Goal: Information Seeking & Learning: Learn about a topic

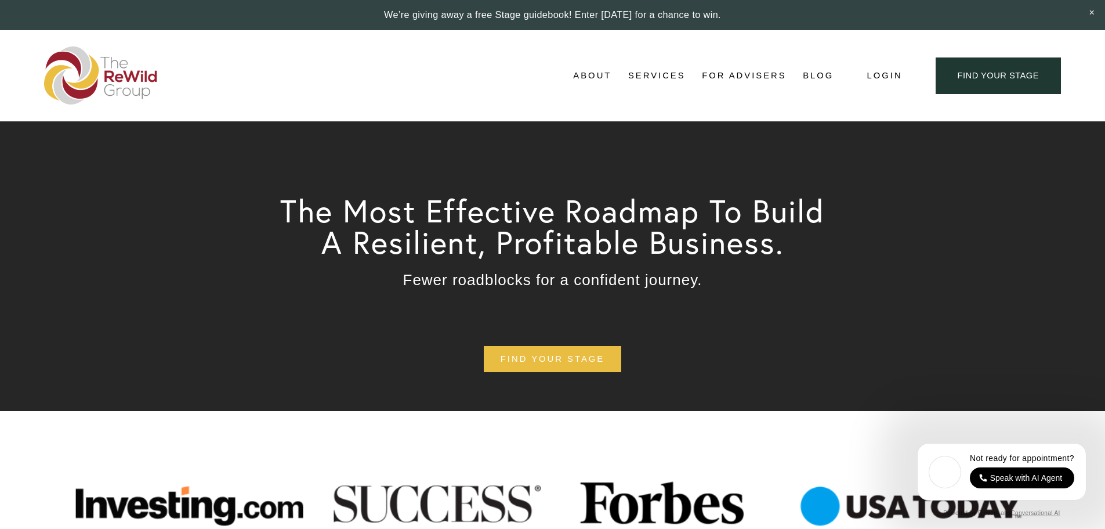
click at [0, 0] on span "About Us" at bounding box center [0, 0] width 0 height 0
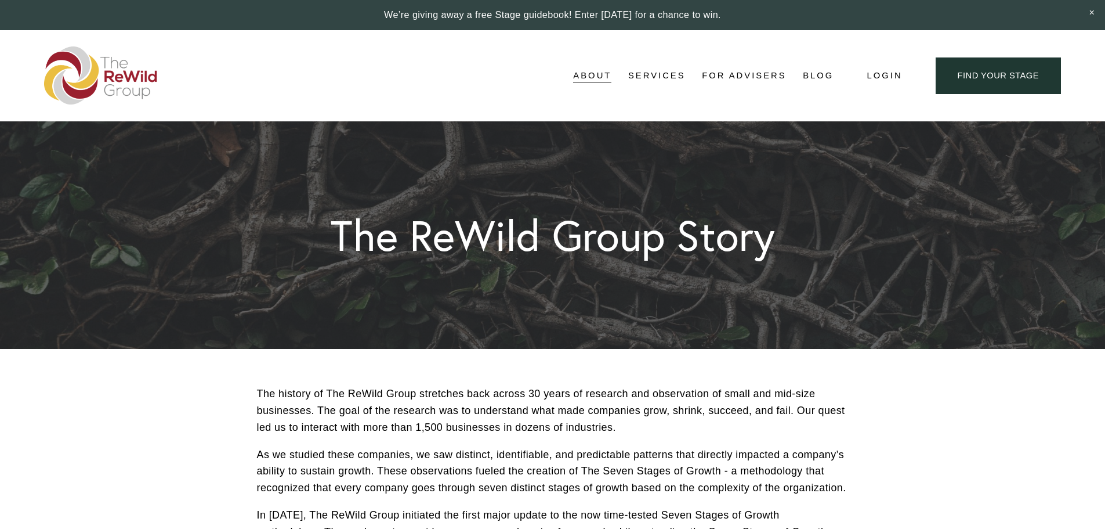
click at [0, 0] on span "Adviser Network" at bounding box center [0, 0] width 0 height 0
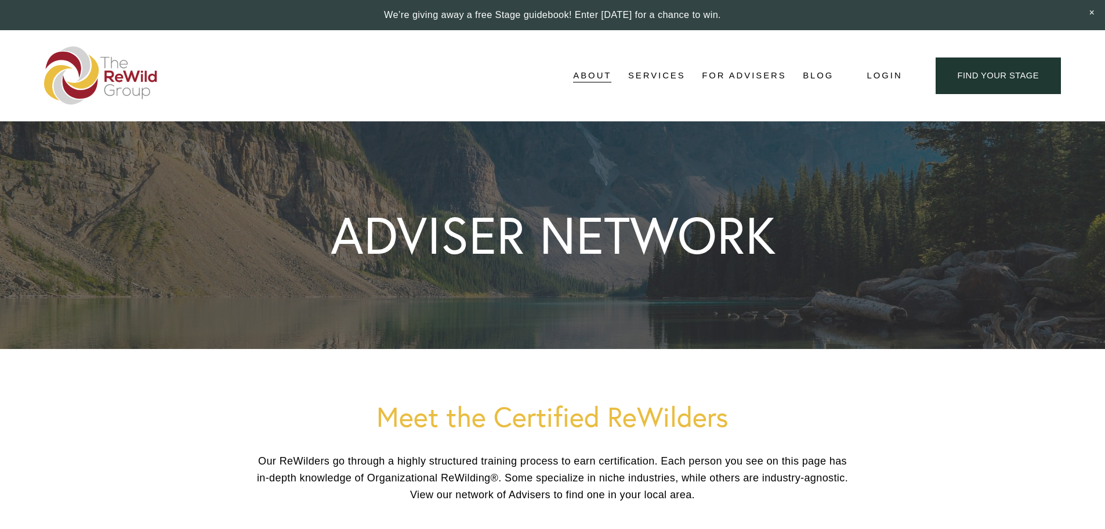
click at [0, 0] on span "Stages of Growth" at bounding box center [0, 0] width 0 height 0
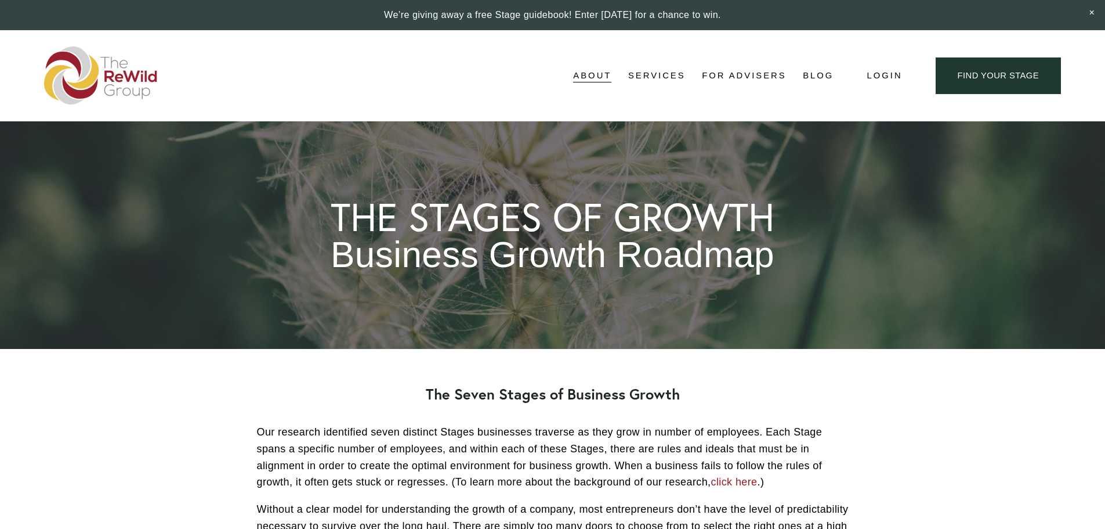
click at [0, 0] on span "Testimonials" at bounding box center [0, 0] width 0 height 0
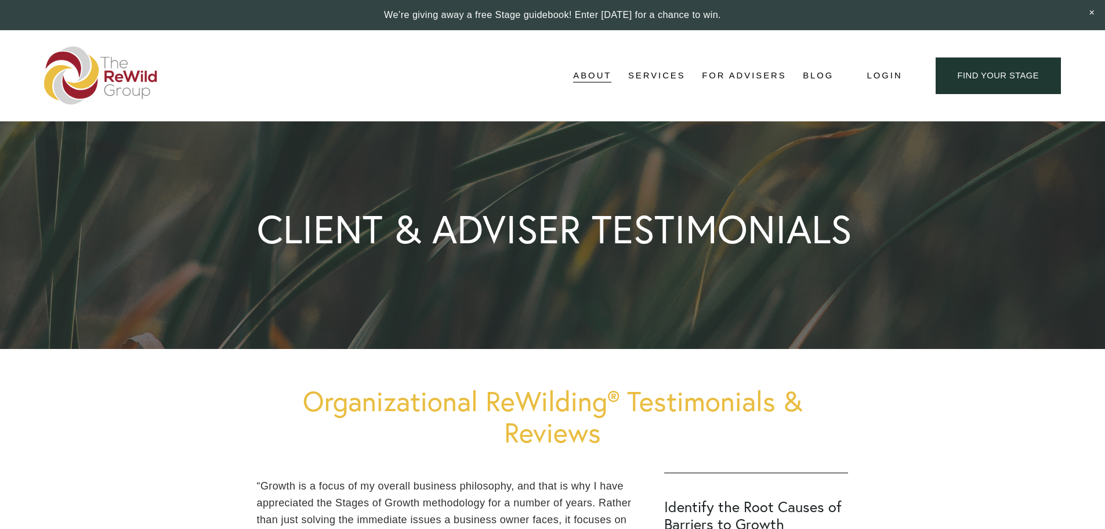
click at [0, 0] on span "[PERSON_NAME], Founder" at bounding box center [0, 0] width 0 height 0
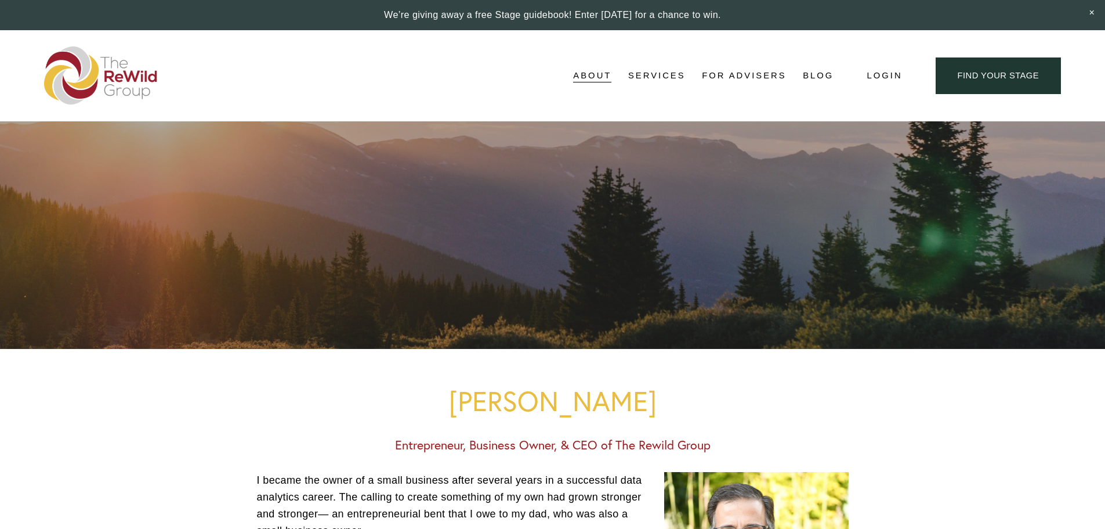
click at [0, 0] on link "Media Kit" at bounding box center [0, 0] width 0 height 0
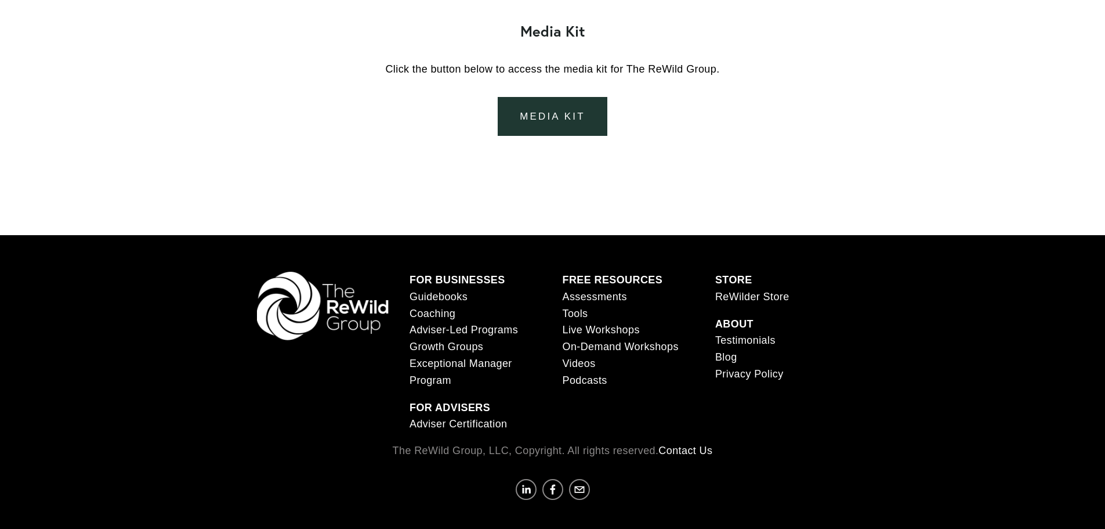
scroll to position [1648, 0]
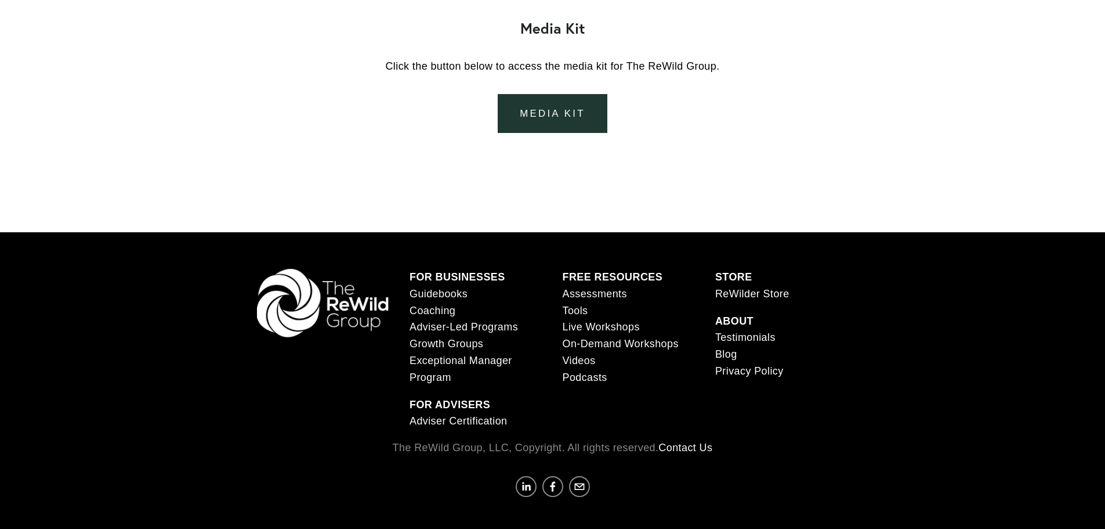
click at [282, 125] on div "media kit" at bounding box center [553, 113] width 592 height 39
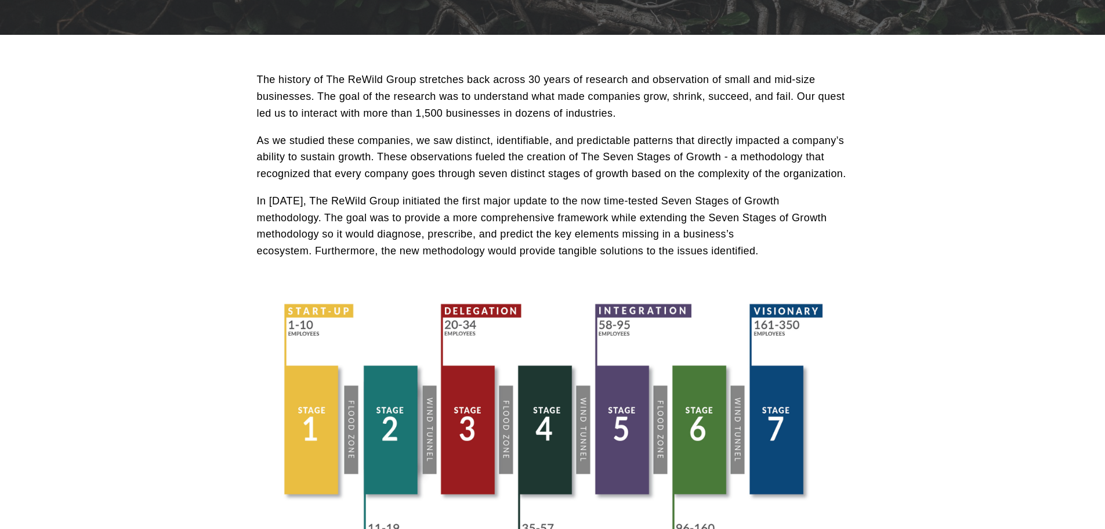
scroll to position [0, 0]
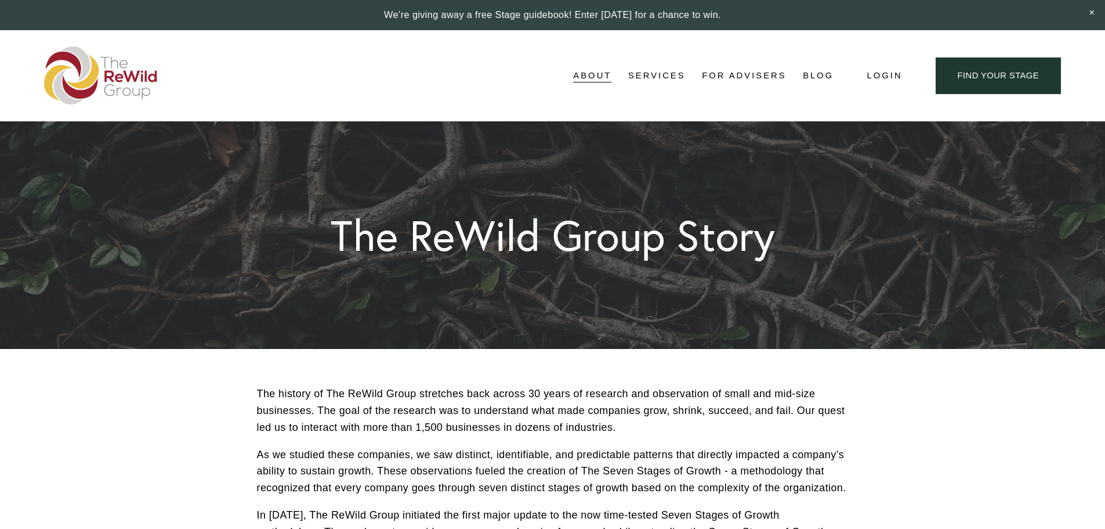
click at [0, 0] on span "For Businesses" at bounding box center [0, 0] width 0 height 0
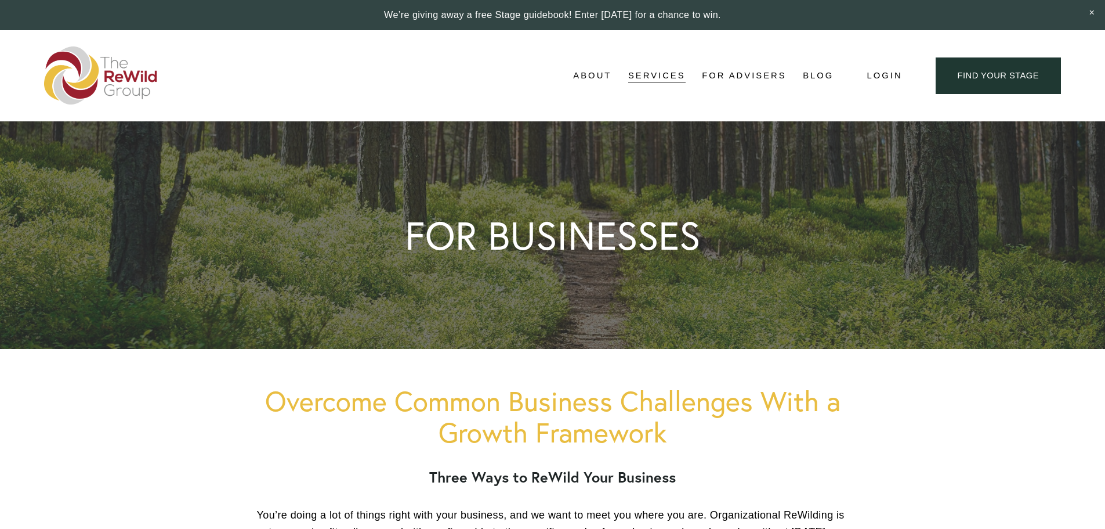
click at [652, 79] on span "Services" at bounding box center [656, 76] width 57 height 16
click at [0, 0] on span "Self-Guided" at bounding box center [0, 0] width 0 height 0
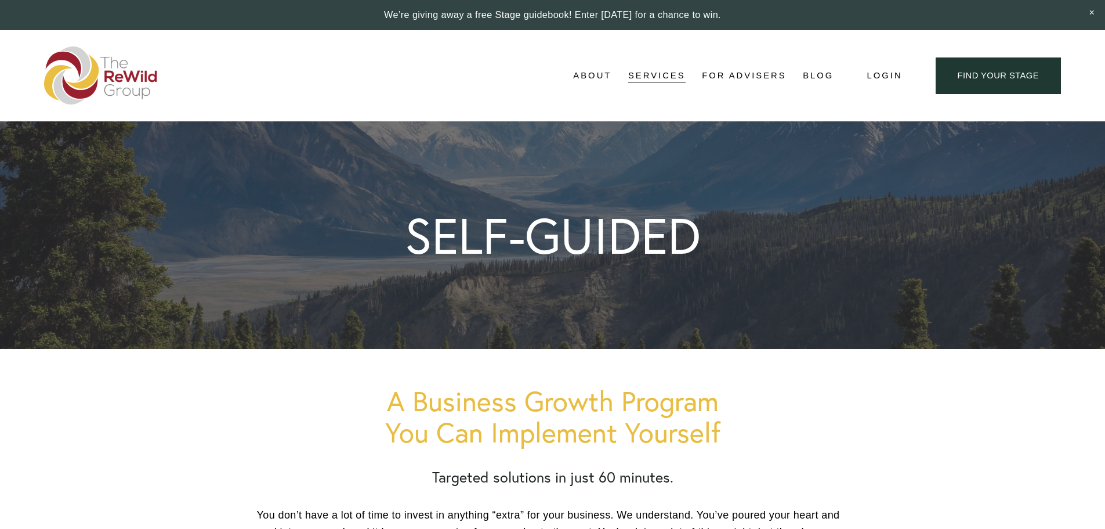
click at [0, 0] on span "Business Coaching" at bounding box center [0, 0] width 0 height 0
click at [0, 0] on span "Adviser-Led" at bounding box center [0, 0] width 0 height 0
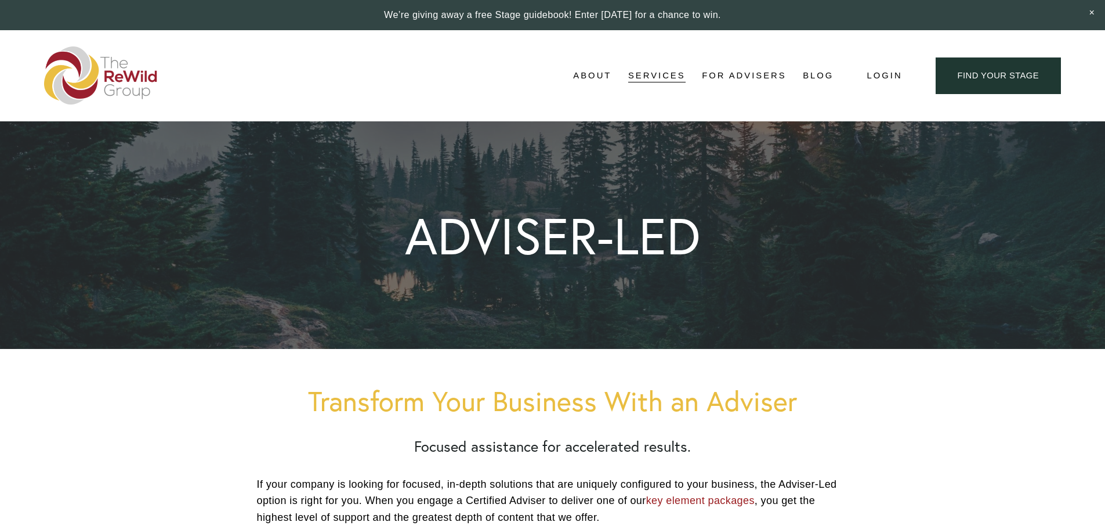
click at [0, 0] on span "Free Resources" at bounding box center [0, 0] width 0 height 0
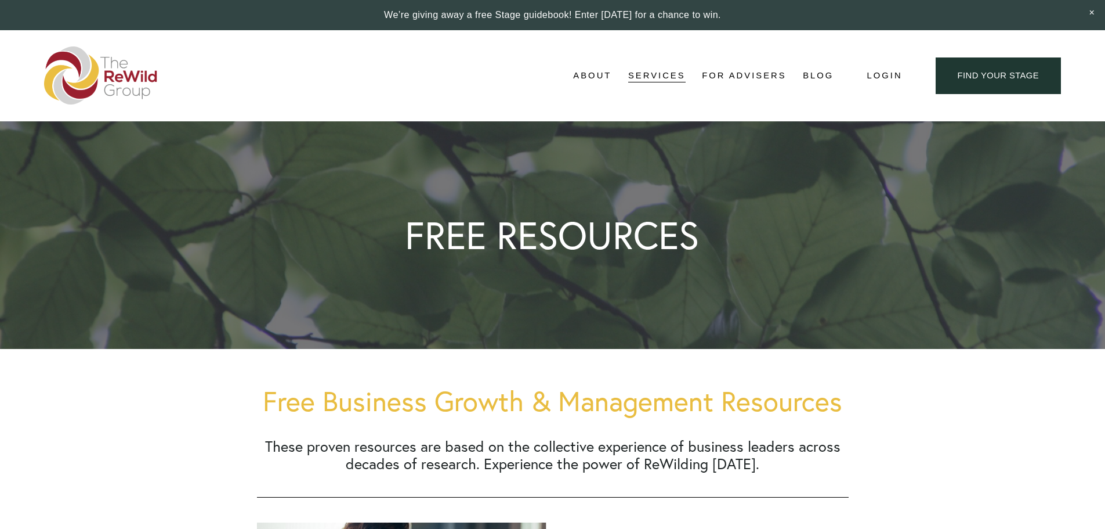
click at [754, 77] on link "For Advisers" at bounding box center [744, 75] width 84 height 17
click at [824, 73] on link "Blog" at bounding box center [818, 75] width 31 height 17
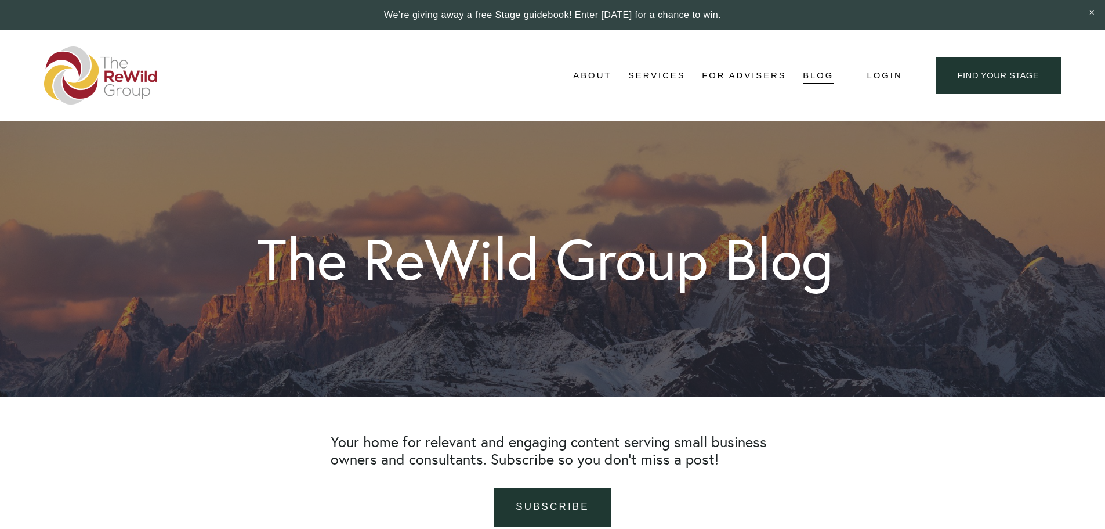
click at [752, 76] on link "For Advisers" at bounding box center [744, 75] width 84 height 17
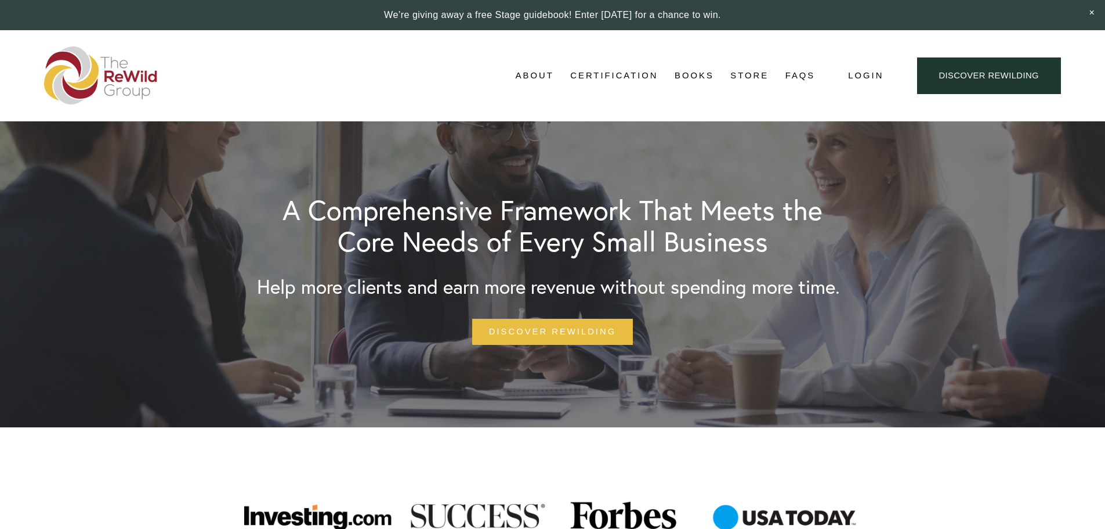
click at [0, 0] on link "About Us" at bounding box center [0, 0] width 0 height 0
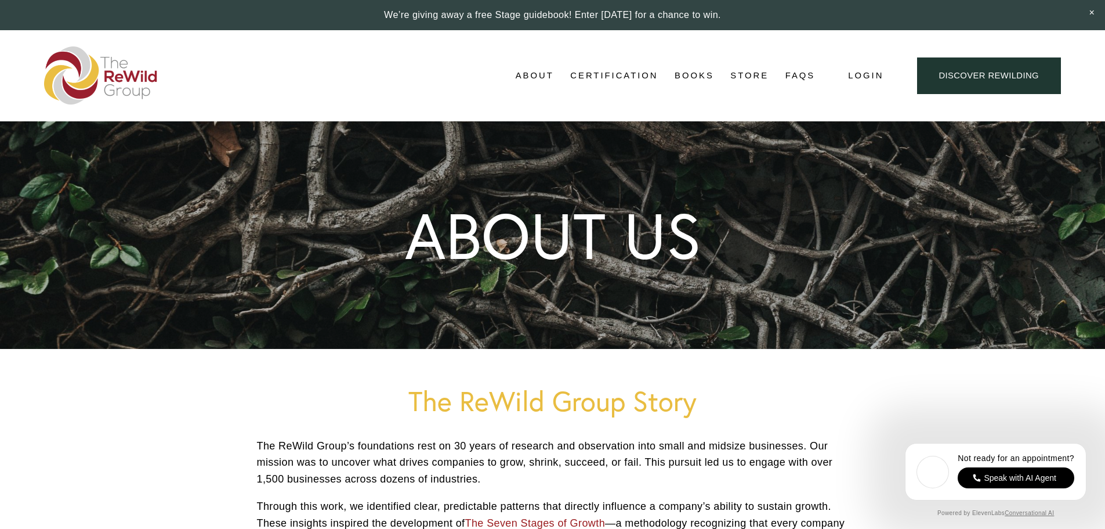
click at [0, 0] on link "Stages of Growth" at bounding box center [0, 0] width 0 height 0
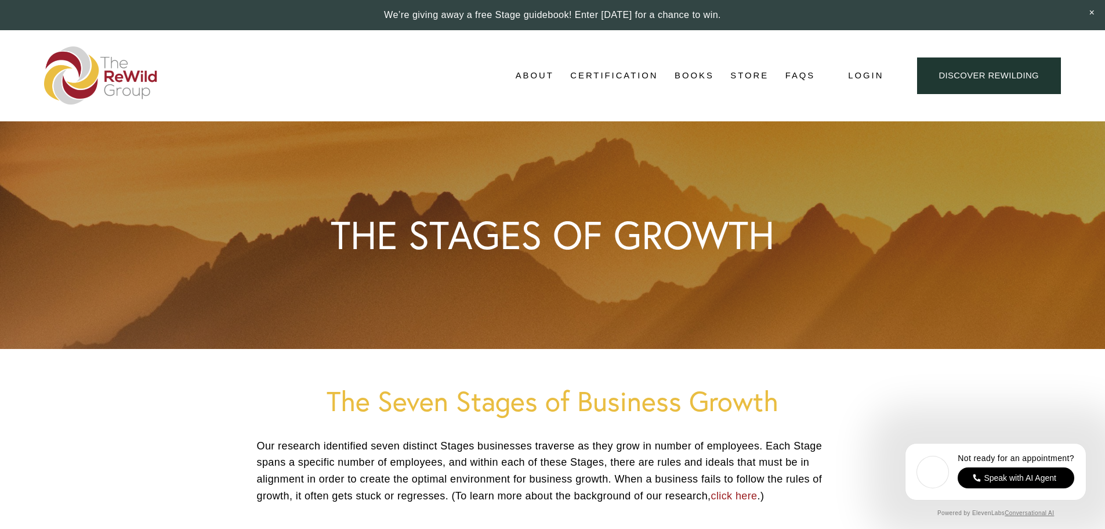
click at [0, 0] on link "Organizational ReWilding" at bounding box center [0, 0] width 0 height 0
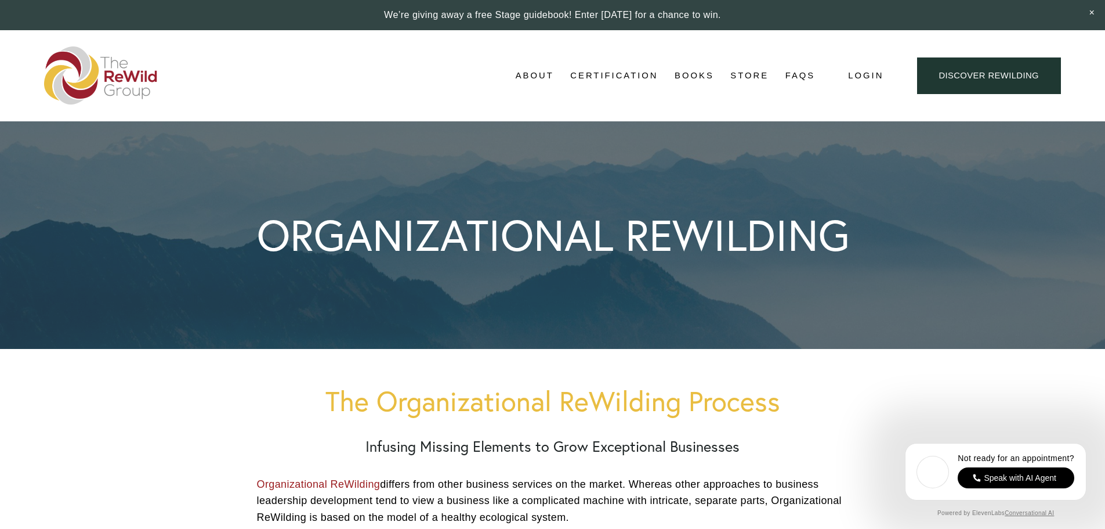
click at [0, 0] on link "Adviser Certification" at bounding box center [0, 0] width 0 height 0
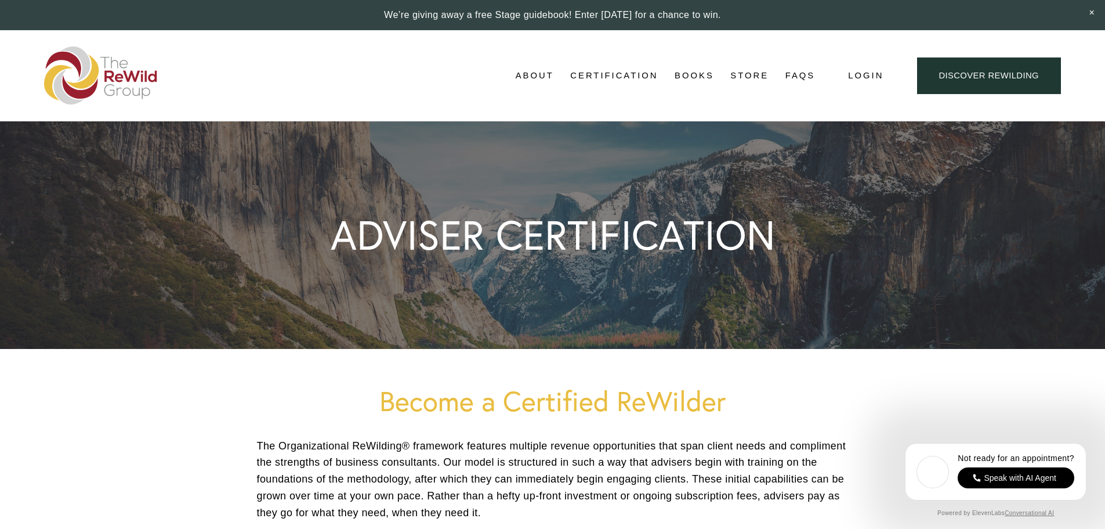
click at [0, 0] on link "Adviser Opportunity Video" at bounding box center [0, 0] width 0 height 0
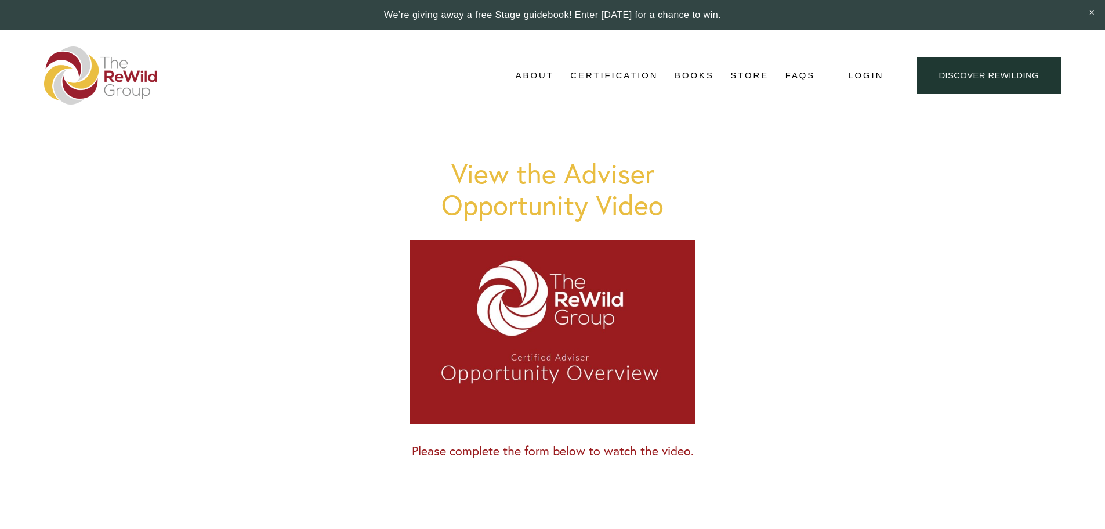
click at [0, 0] on link "Adviser Network" at bounding box center [0, 0] width 0 height 0
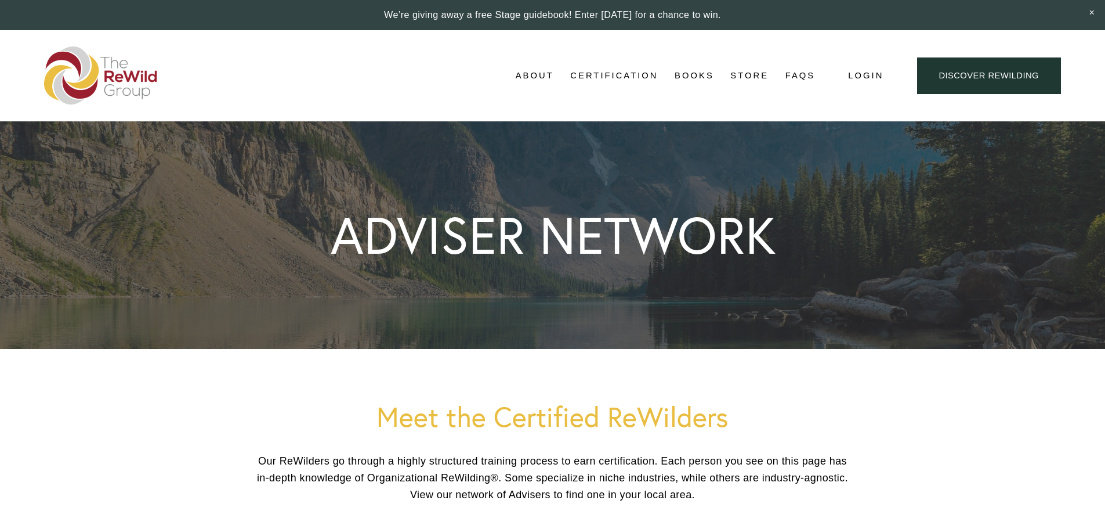
click at [690, 72] on link "Books" at bounding box center [694, 75] width 39 height 17
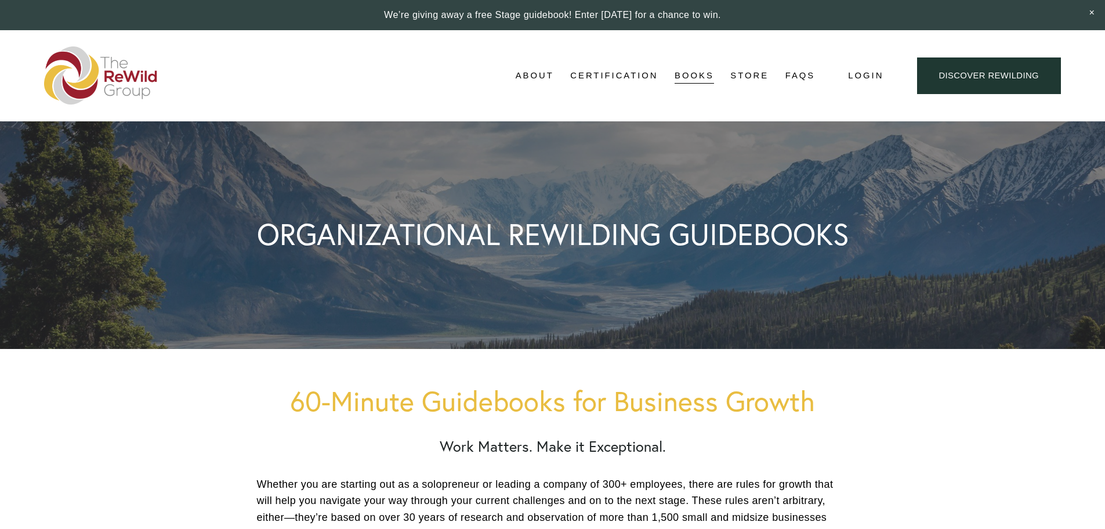
click at [750, 74] on link "Store" at bounding box center [749, 75] width 38 height 17
click at [805, 76] on link "FAQs" at bounding box center [801, 75] width 30 height 17
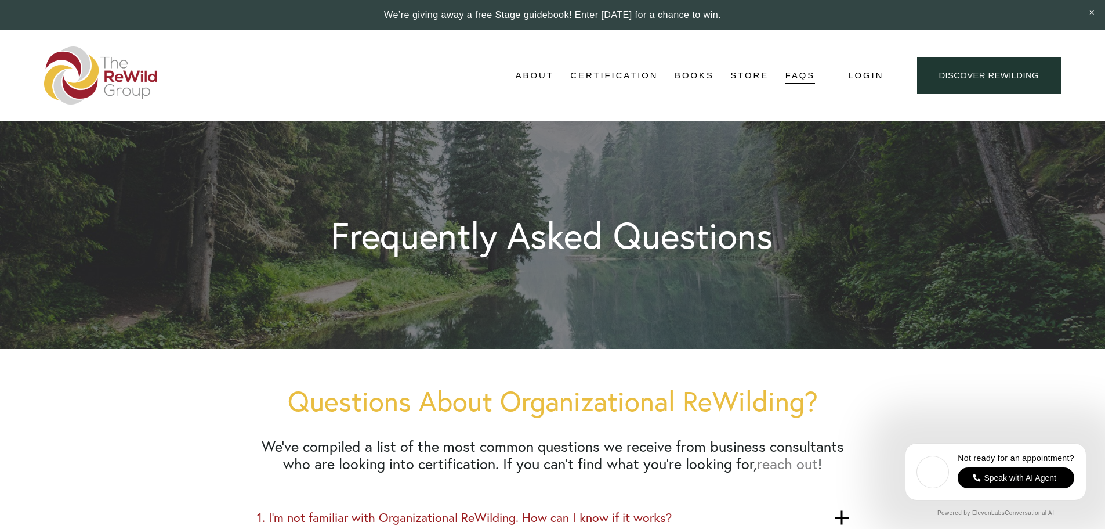
click at [998, 75] on link "Discover ReWilding" at bounding box center [989, 75] width 144 height 37
click at [82, 84] on img at bounding box center [101, 75] width 114 height 58
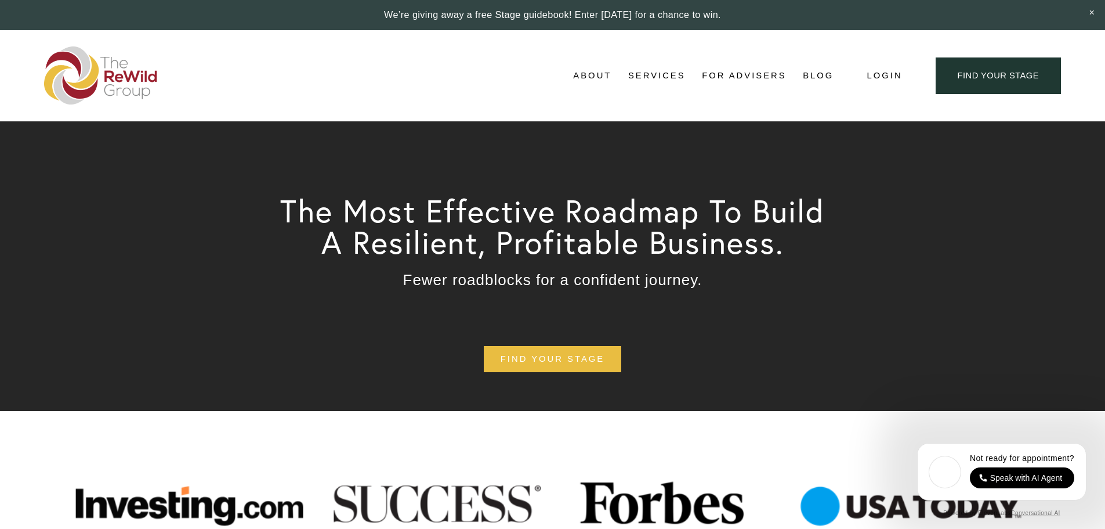
click at [0, 0] on span "Business Coaching" at bounding box center [0, 0] width 0 height 0
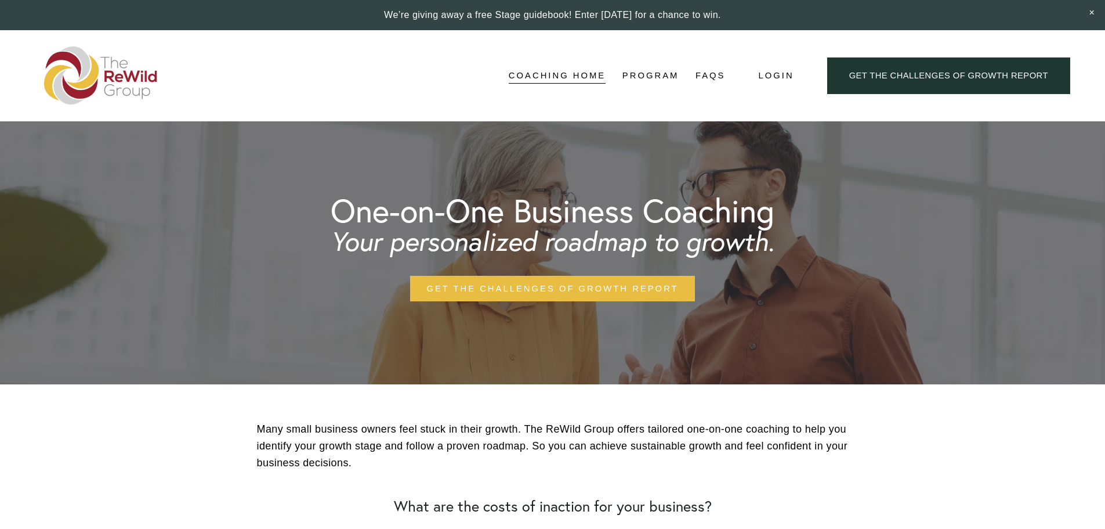
click at [647, 75] on link "Program" at bounding box center [651, 75] width 57 height 17
click at [0, 0] on link "Structure" at bounding box center [0, 0] width 0 height 0
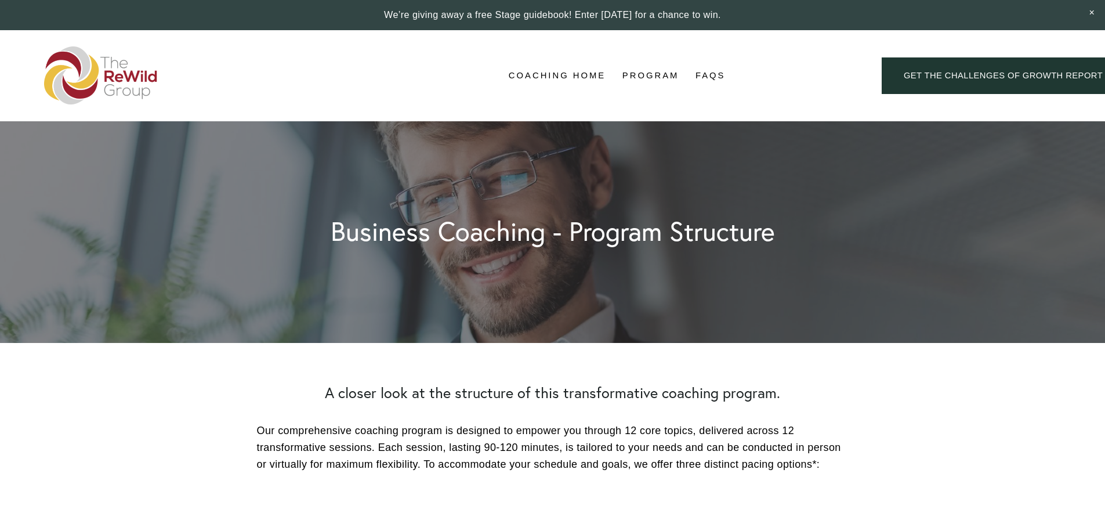
click at [0, 0] on link "Topics" at bounding box center [0, 0] width 0 height 0
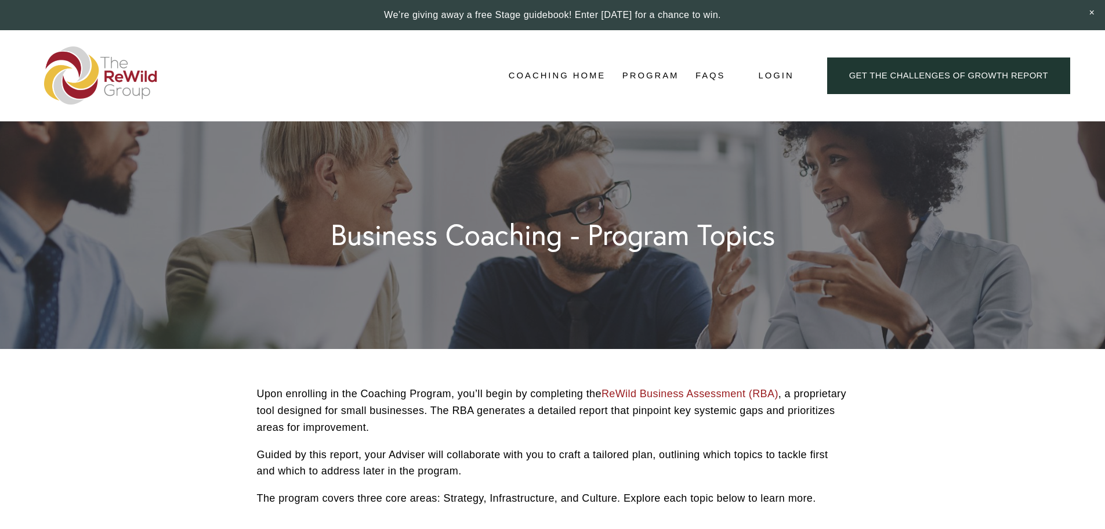
click at [0, 0] on link "Activities" at bounding box center [0, 0] width 0 height 0
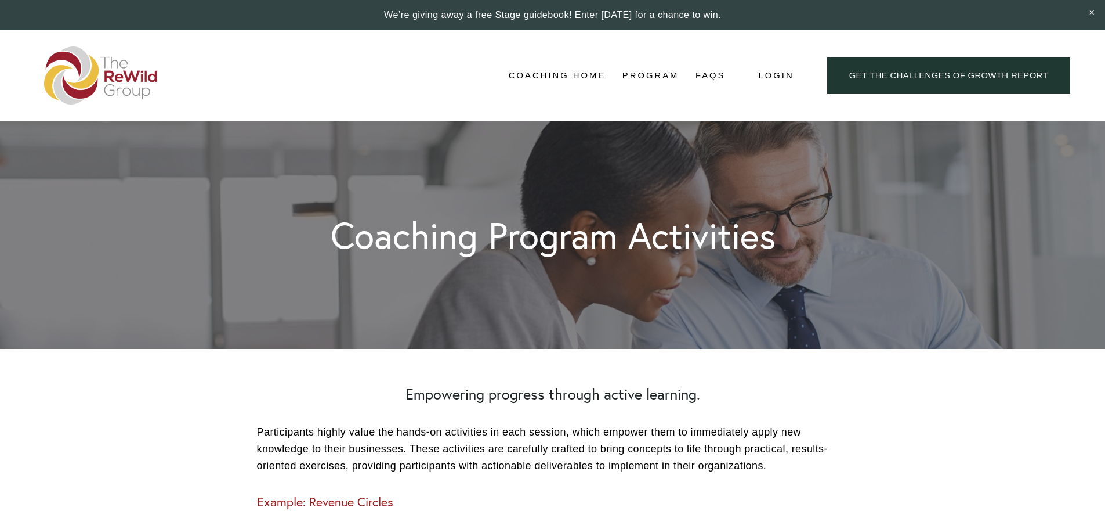
click at [711, 74] on link "FAQs" at bounding box center [711, 75] width 30 height 17
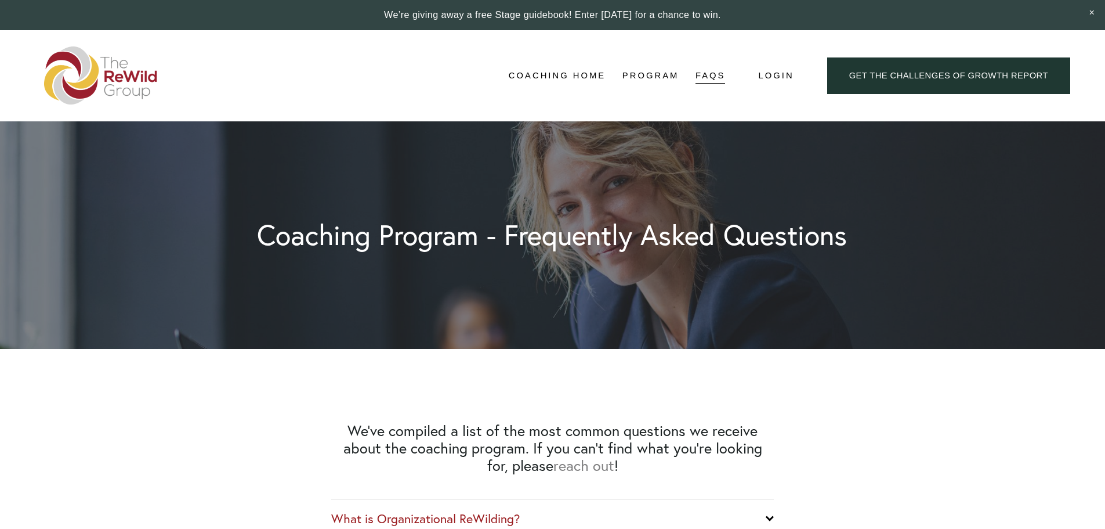
click at [917, 82] on link "Get the Challenges of Growth Report" at bounding box center [948, 75] width 243 height 37
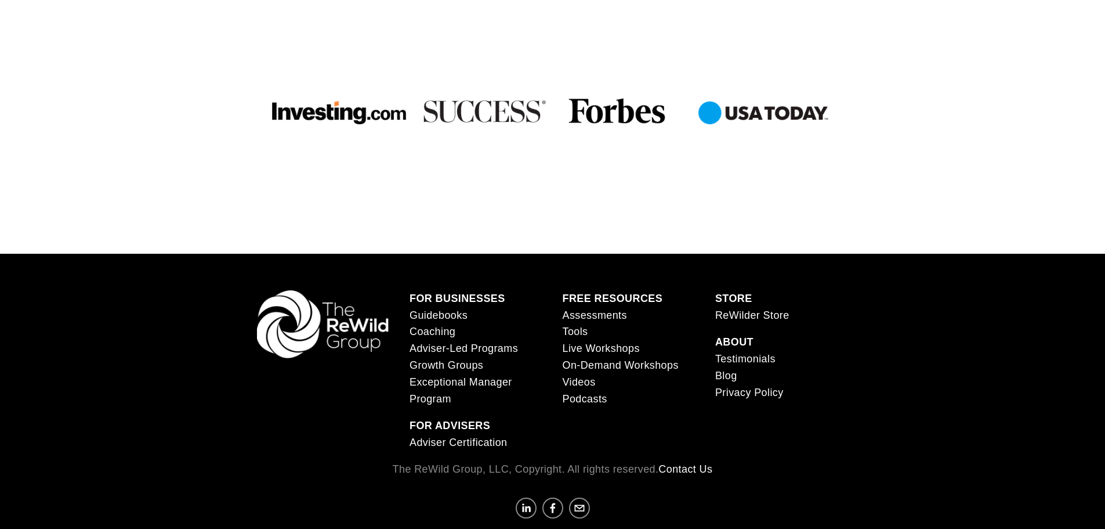
scroll to position [1222, 0]
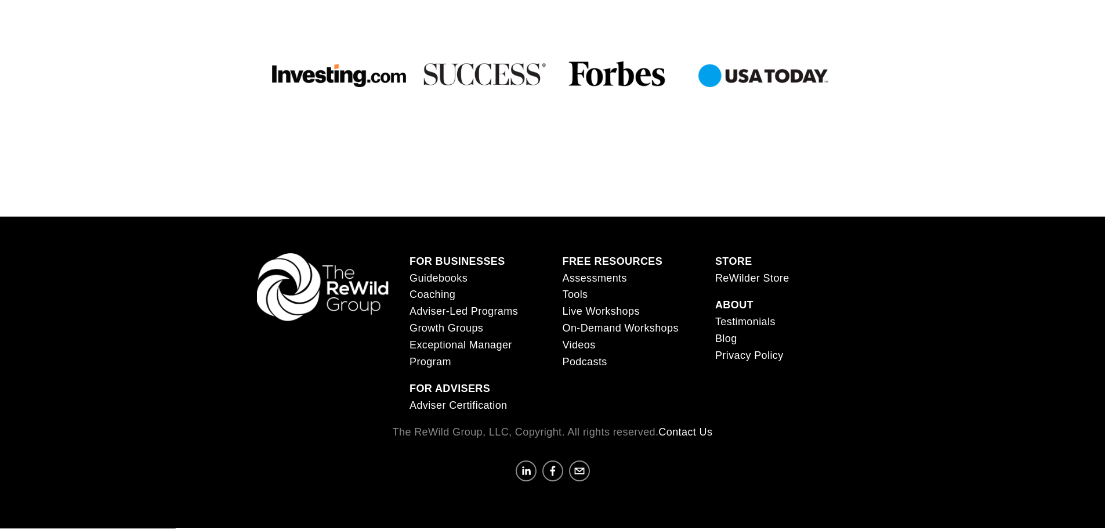
click at [428, 274] on link "Guidebooks" at bounding box center [439, 278] width 58 height 17
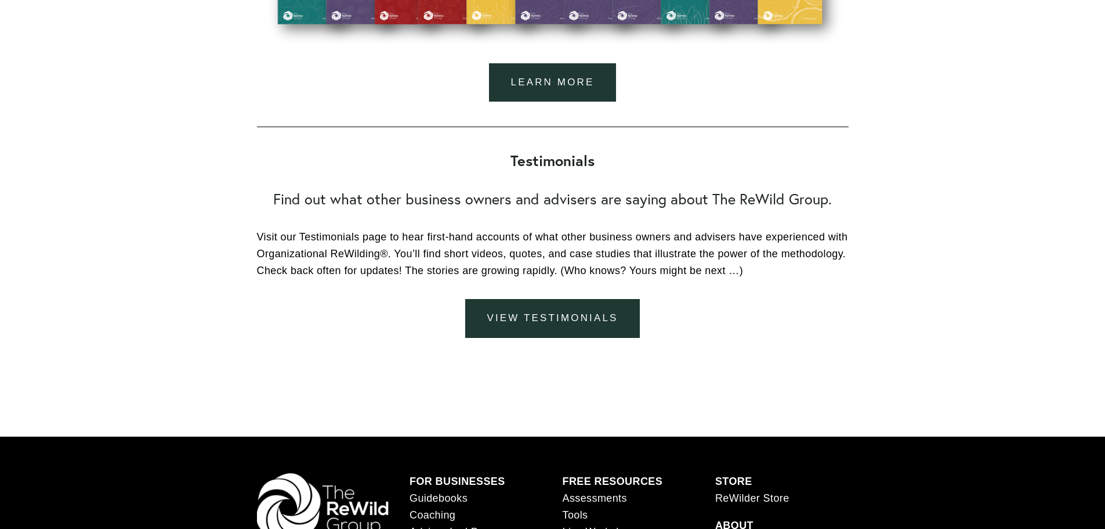
scroll to position [5707, 0]
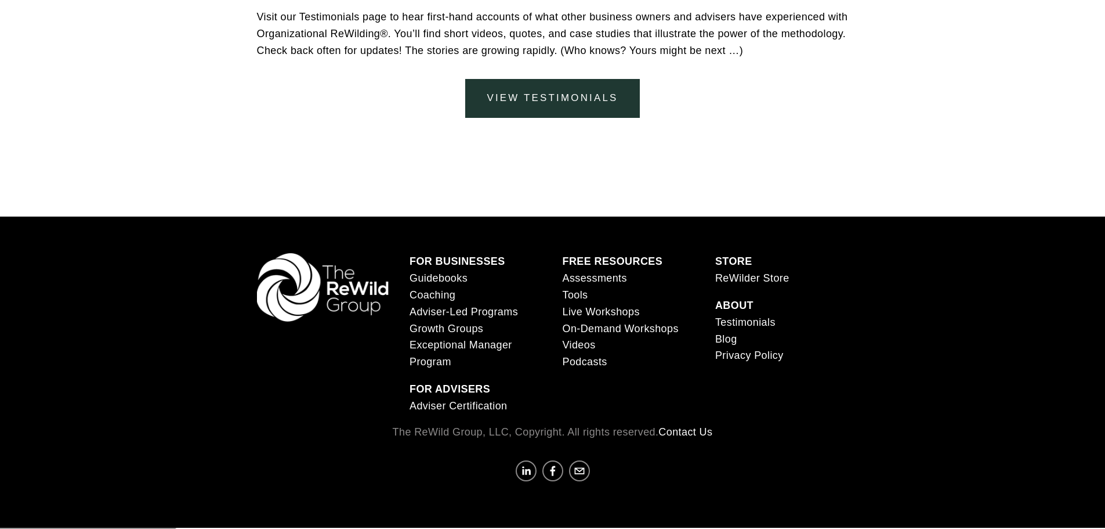
click at [460, 328] on span "Growth Groups" at bounding box center [447, 329] width 74 height 12
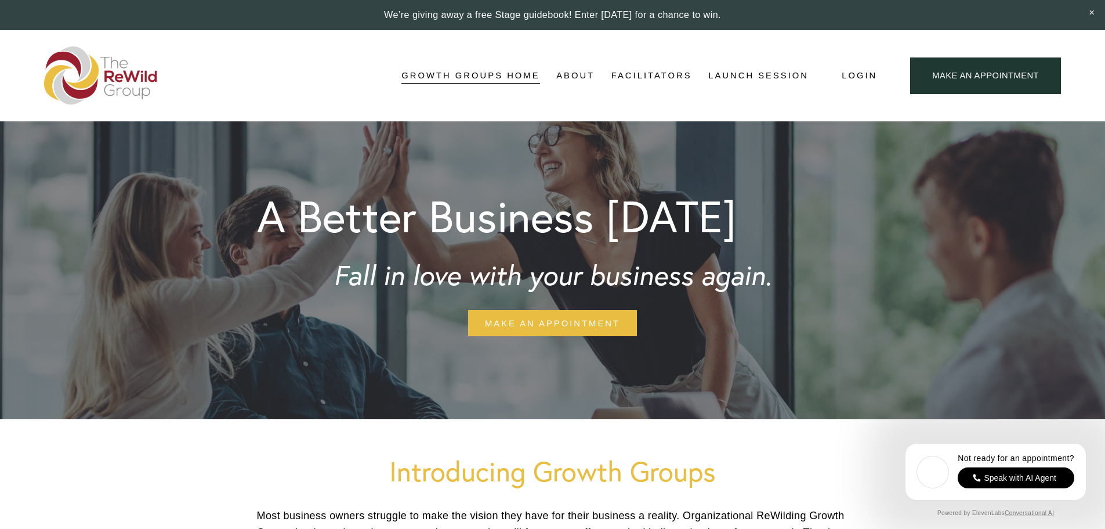
click at [0, 0] on link "Structure" at bounding box center [0, 0] width 0 height 0
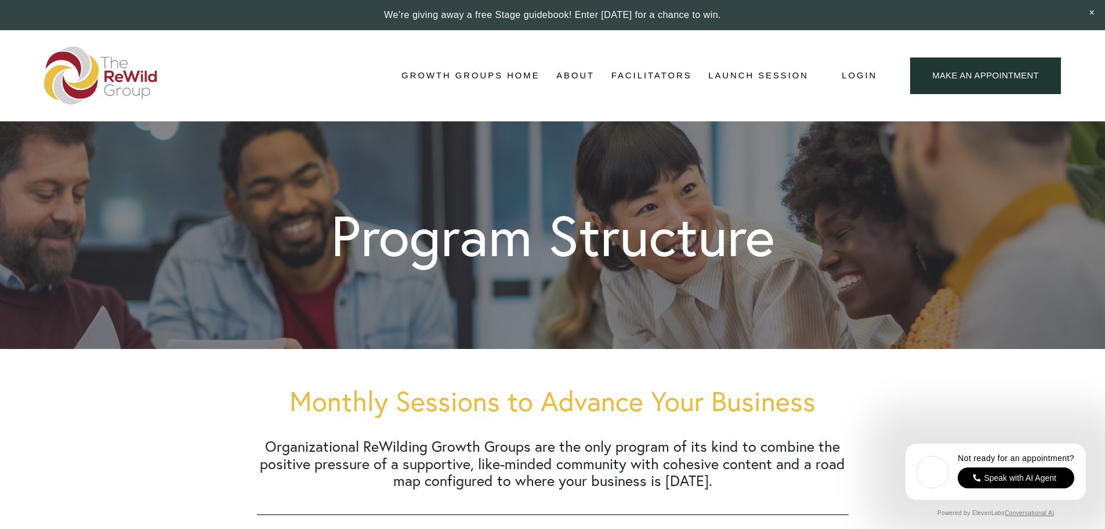
click at [0, 0] on link "Topics" at bounding box center [0, 0] width 0 height 0
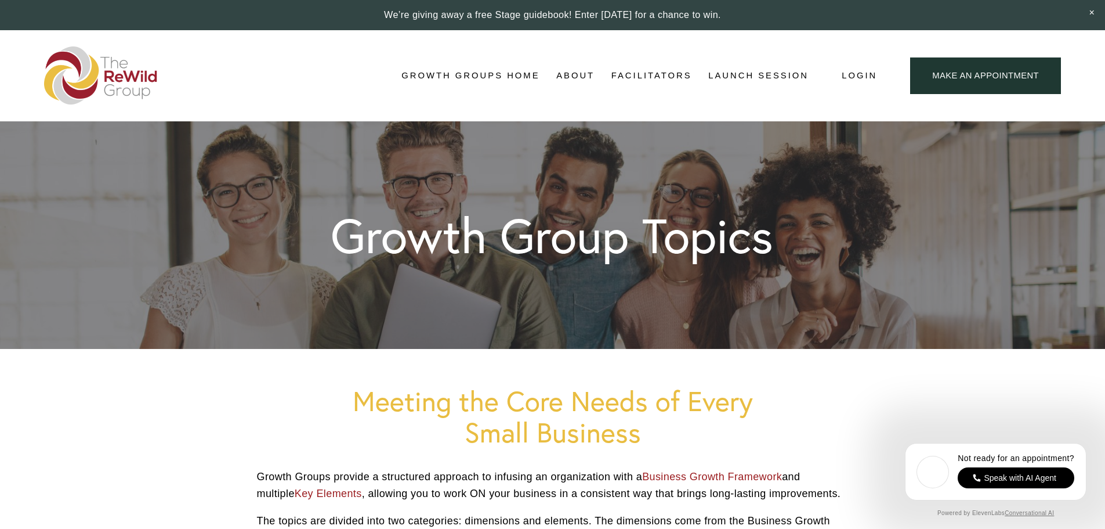
click at [0, 0] on link "Activities" at bounding box center [0, 0] width 0 height 0
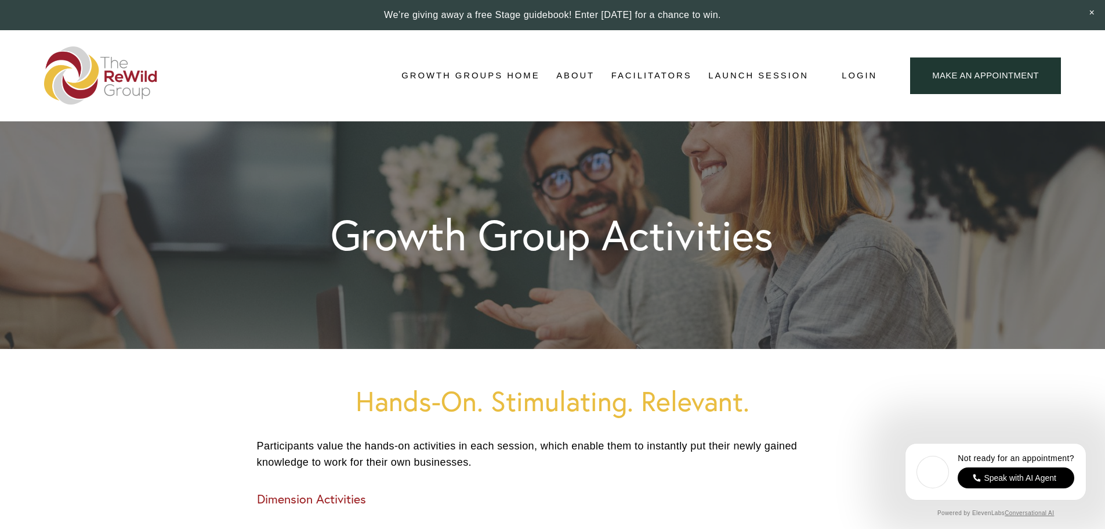
click at [0, 0] on link "Pricing" at bounding box center [0, 0] width 0 height 0
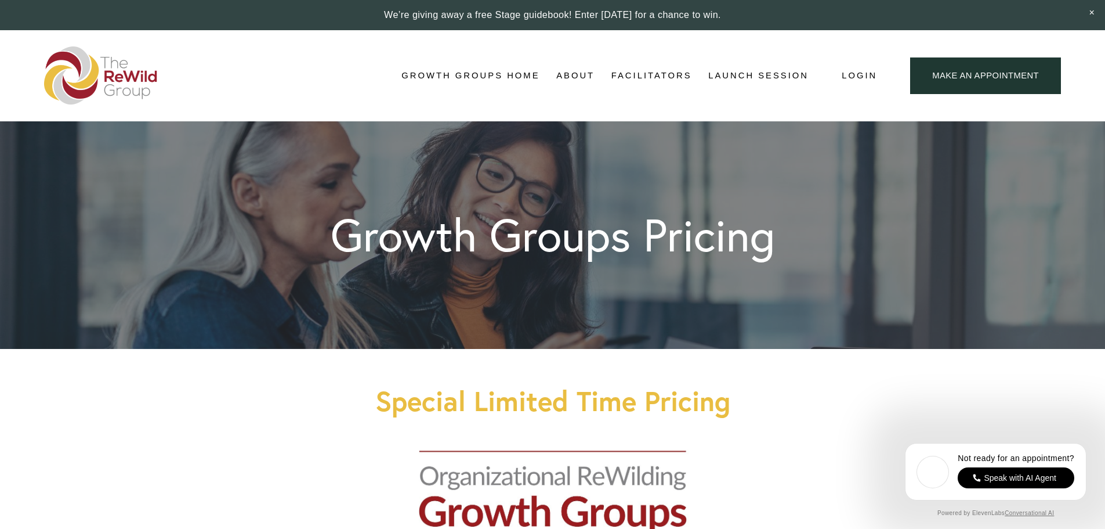
click at [0, 0] on link "Differences" at bounding box center [0, 0] width 0 height 0
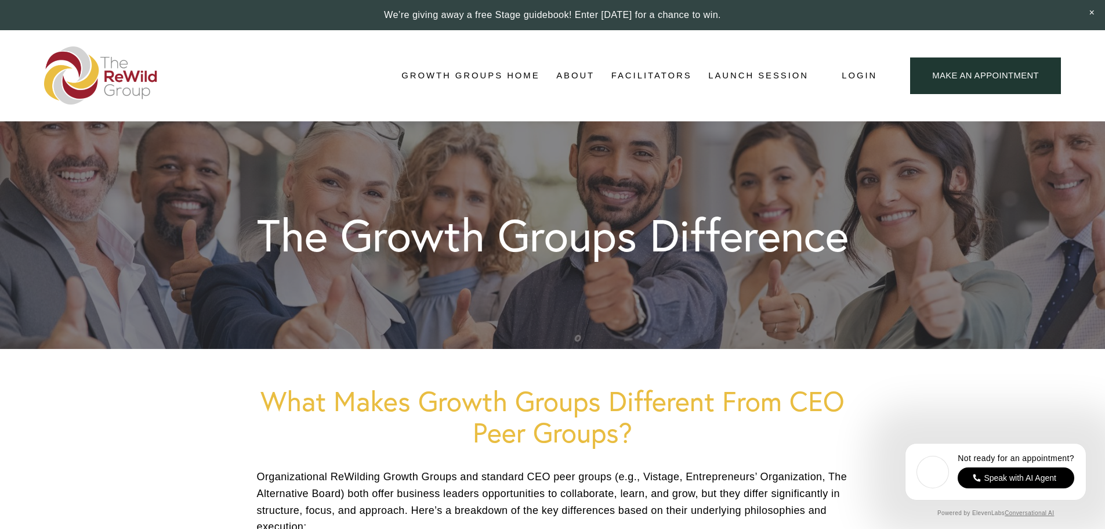
click at [0, 0] on link "FAQs" at bounding box center [0, 0] width 0 height 0
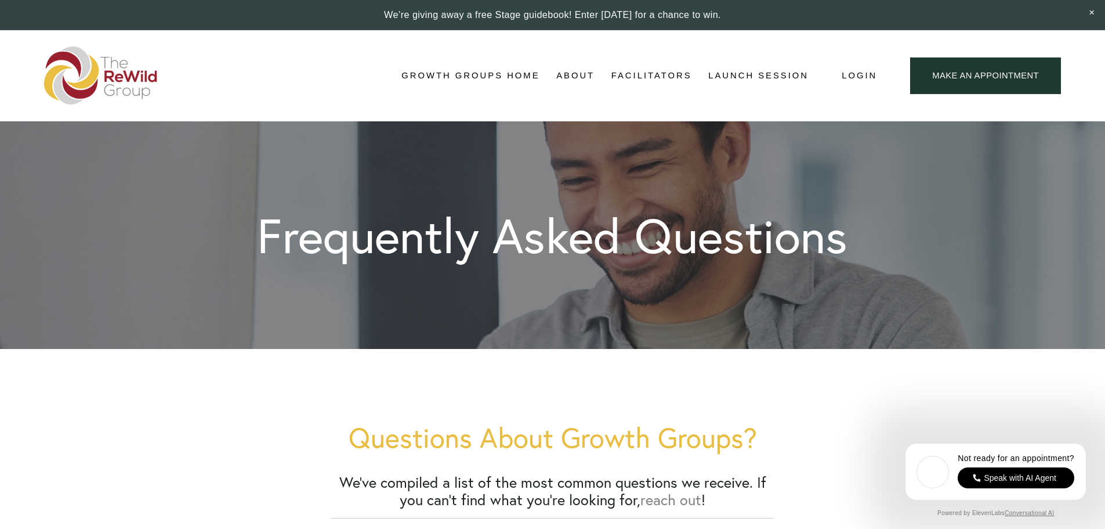
click at [640, 76] on link "Facilitators" at bounding box center [651, 75] width 81 height 17
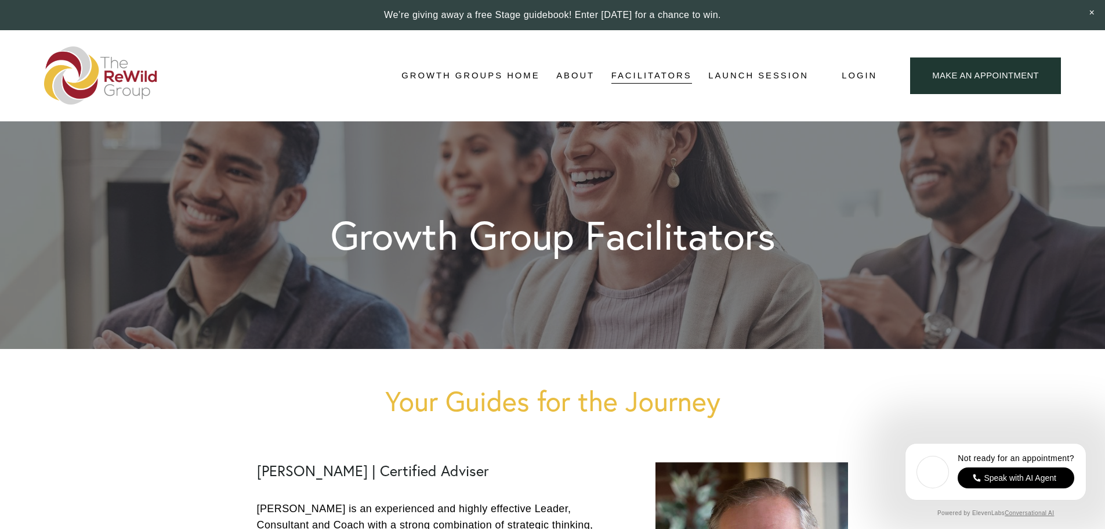
click at [787, 79] on link "Launch Session" at bounding box center [758, 75] width 100 height 17
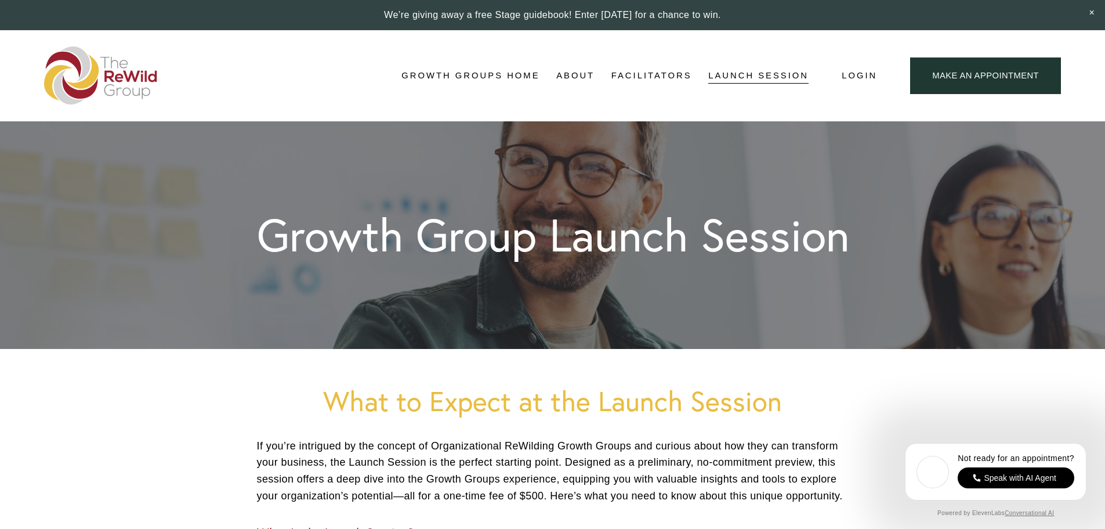
click at [941, 73] on link "Make an Appointment" at bounding box center [985, 75] width 150 height 37
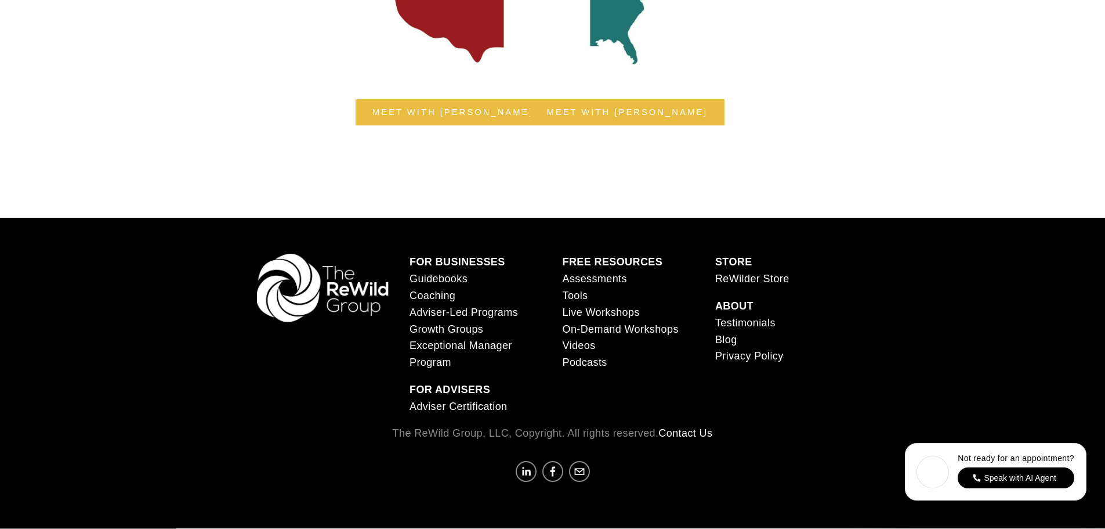
scroll to position [634, 0]
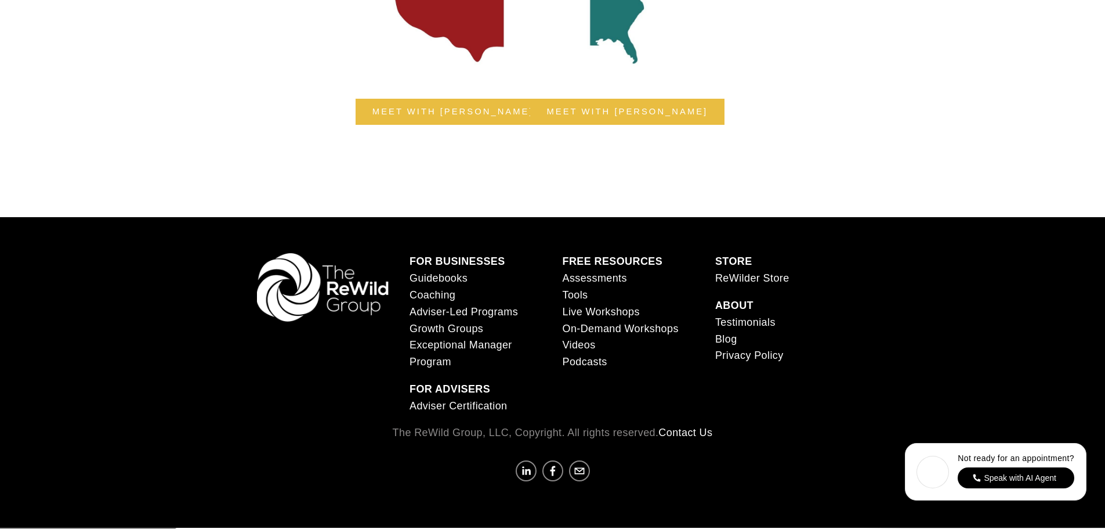
click at [442, 350] on span "Exceptional Manager Program" at bounding box center [461, 353] width 103 height 28
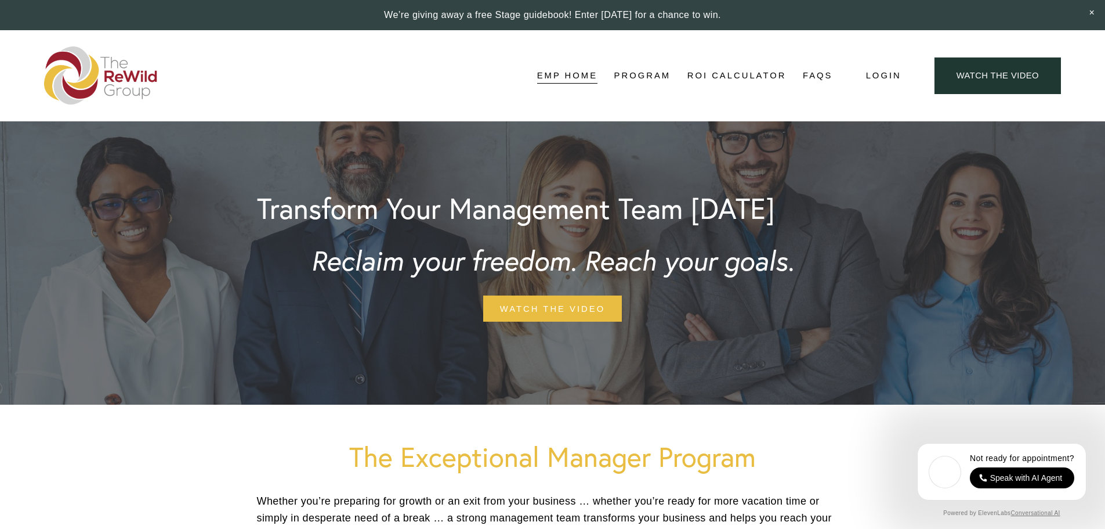
click at [654, 70] on link "Program" at bounding box center [642, 75] width 57 height 17
click at [0, 0] on link "Structure" at bounding box center [0, 0] width 0 height 0
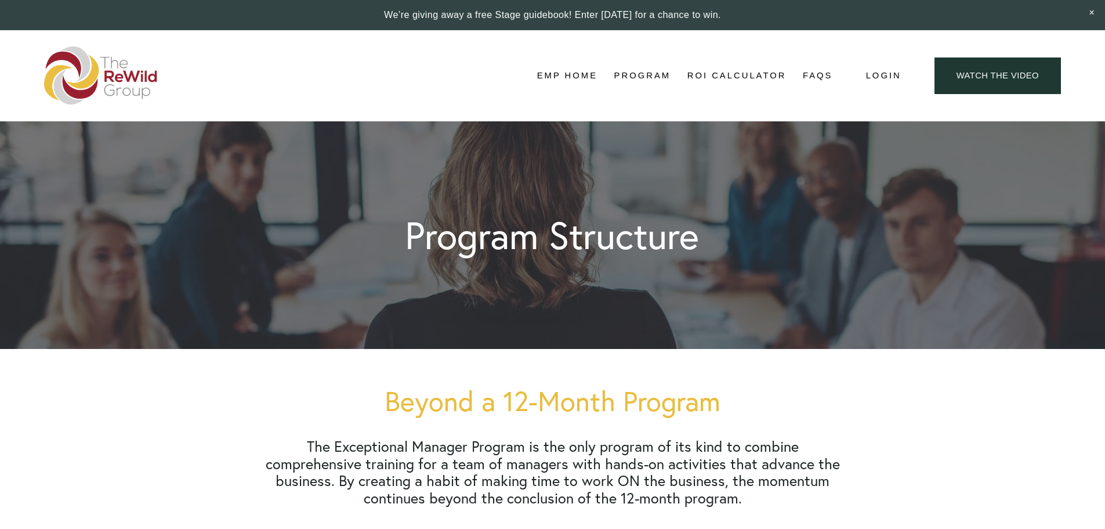
click at [0, 0] on link "Topics" at bounding box center [0, 0] width 0 height 0
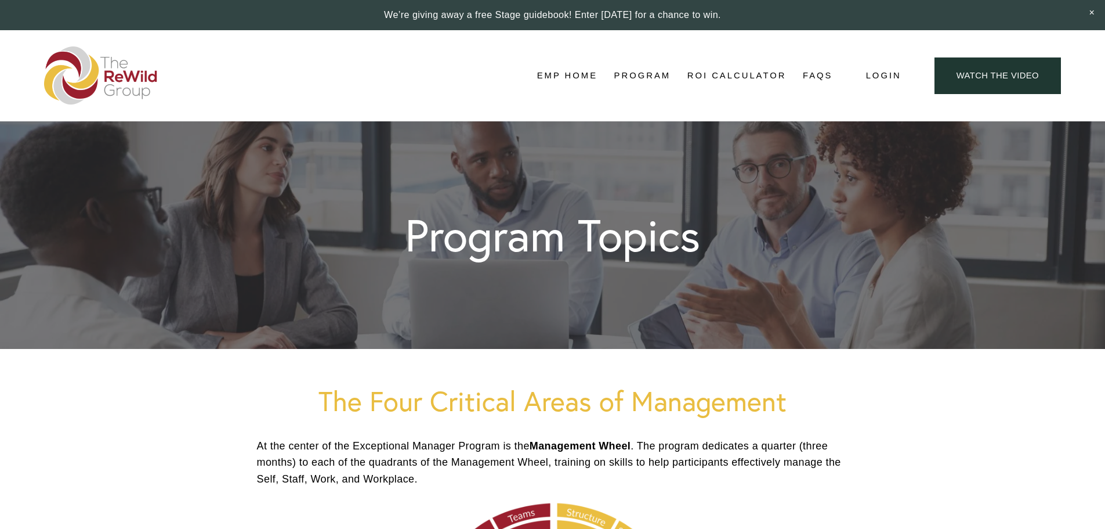
click at [0, 0] on link "Activities" at bounding box center [0, 0] width 0 height 0
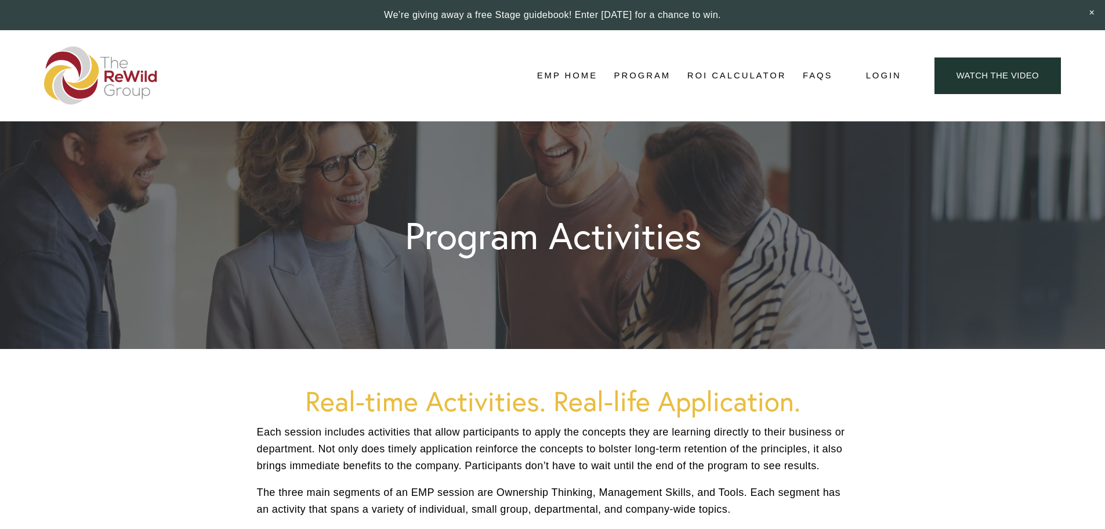
click at [0, 0] on link "Pricing" at bounding box center [0, 0] width 0 height 0
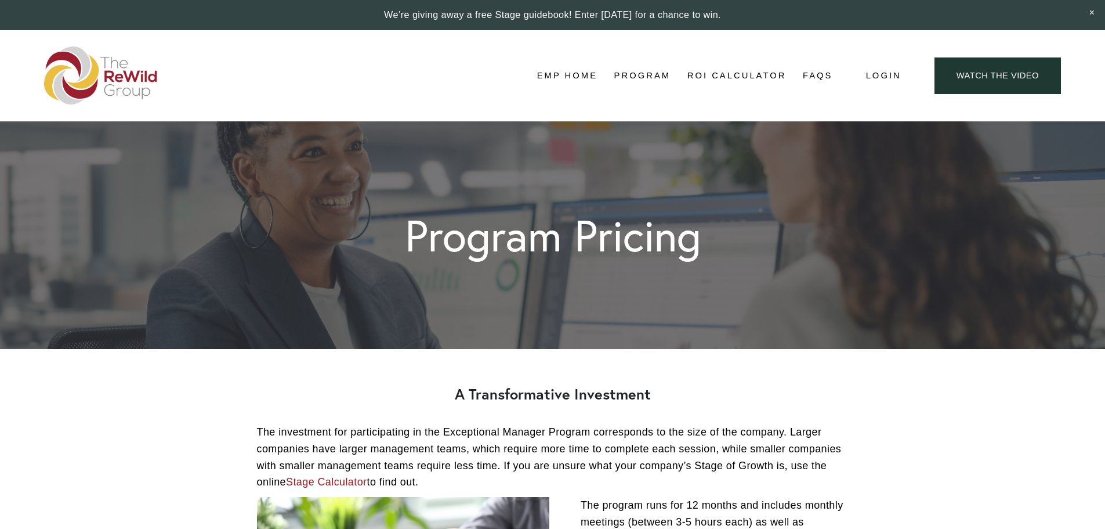
click at [0, 0] on link "Testimonials" at bounding box center [0, 0] width 0 height 0
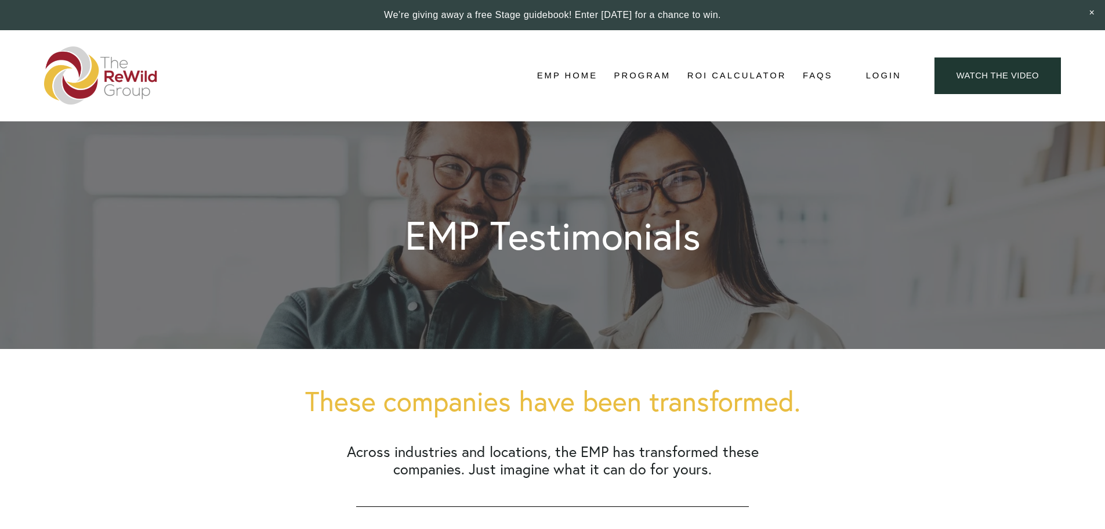
click at [753, 74] on link "ROI Calculator" at bounding box center [736, 75] width 99 height 17
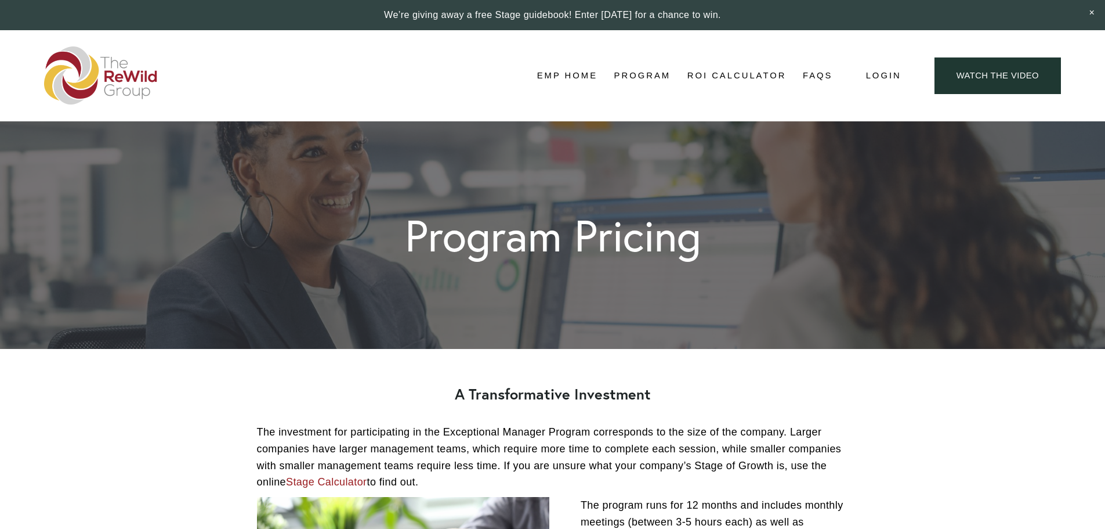
click at [816, 74] on link "FAQs" at bounding box center [818, 75] width 30 height 17
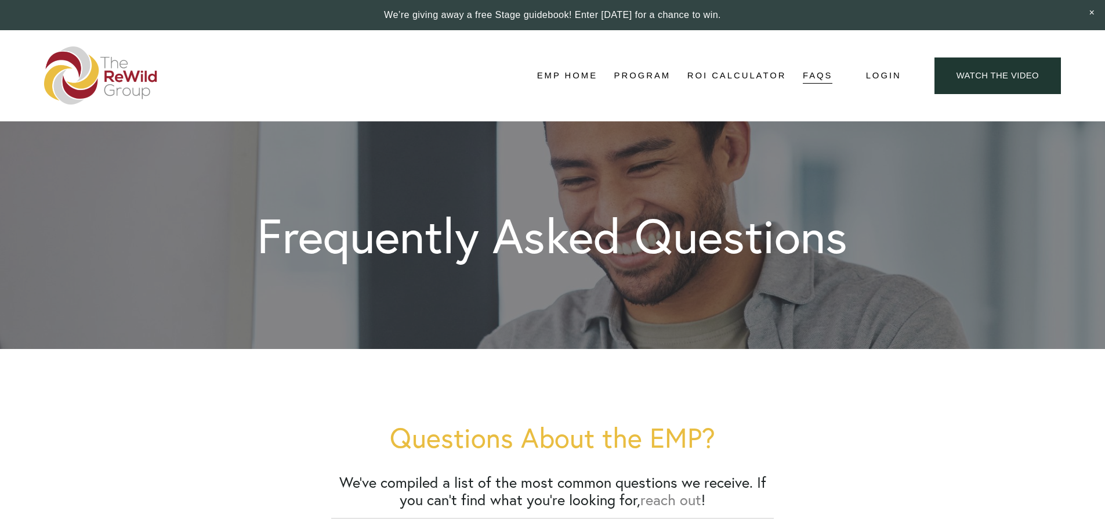
click at [996, 84] on link "Watch the Video" at bounding box center [998, 75] width 126 height 37
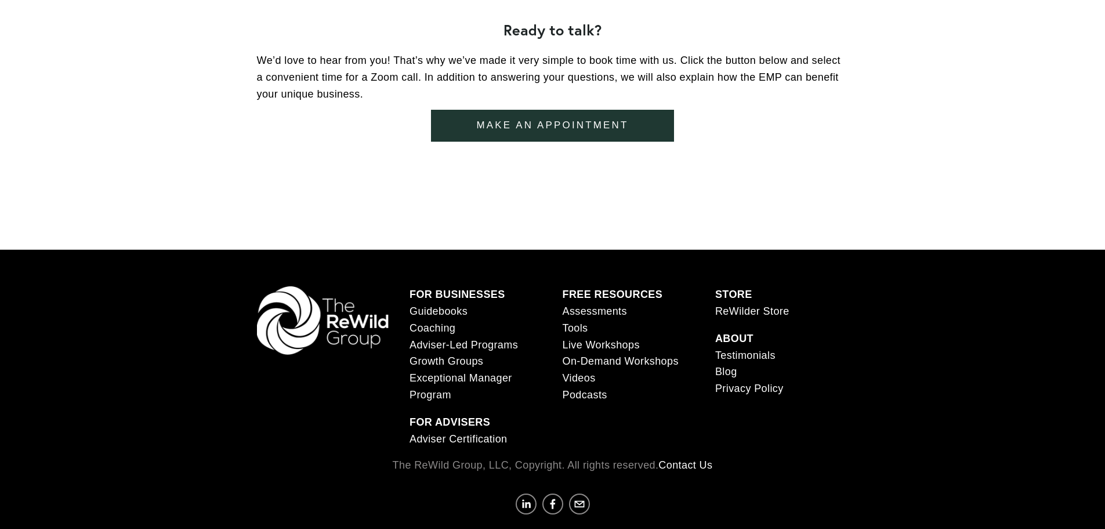
scroll to position [703, 0]
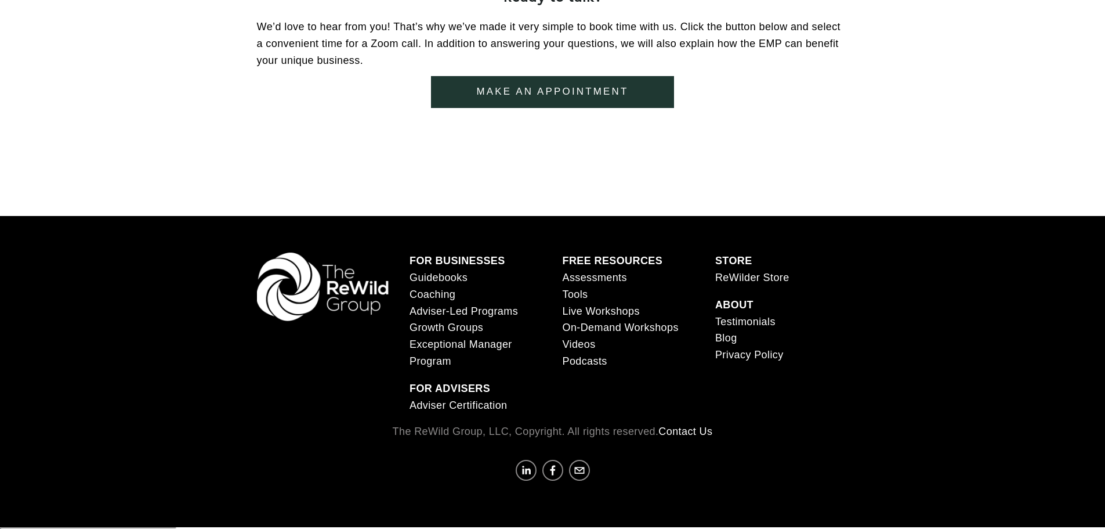
click at [592, 278] on link "Assessments" at bounding box center [594, 277] width 64 height 17
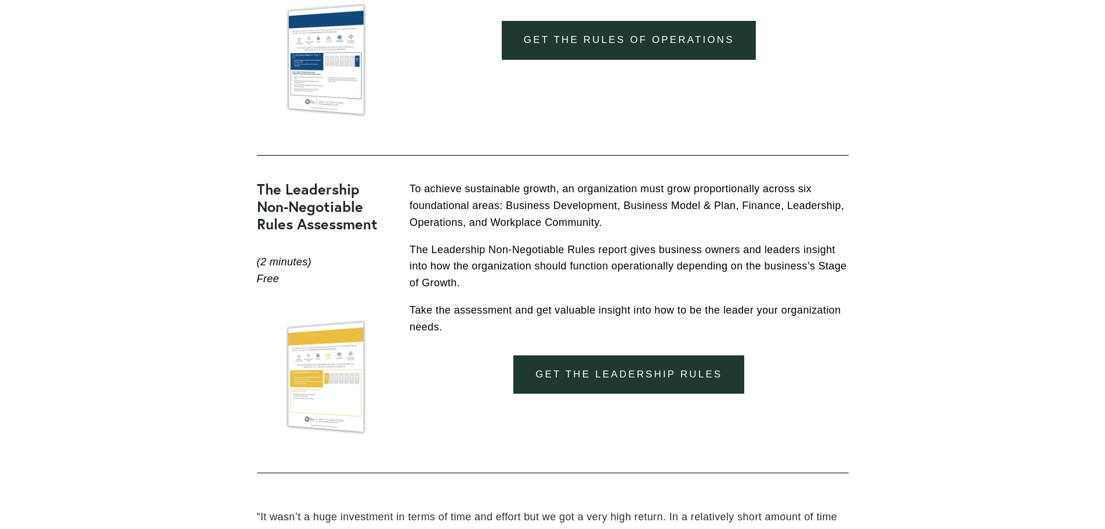
scroll to position [4757, 0]
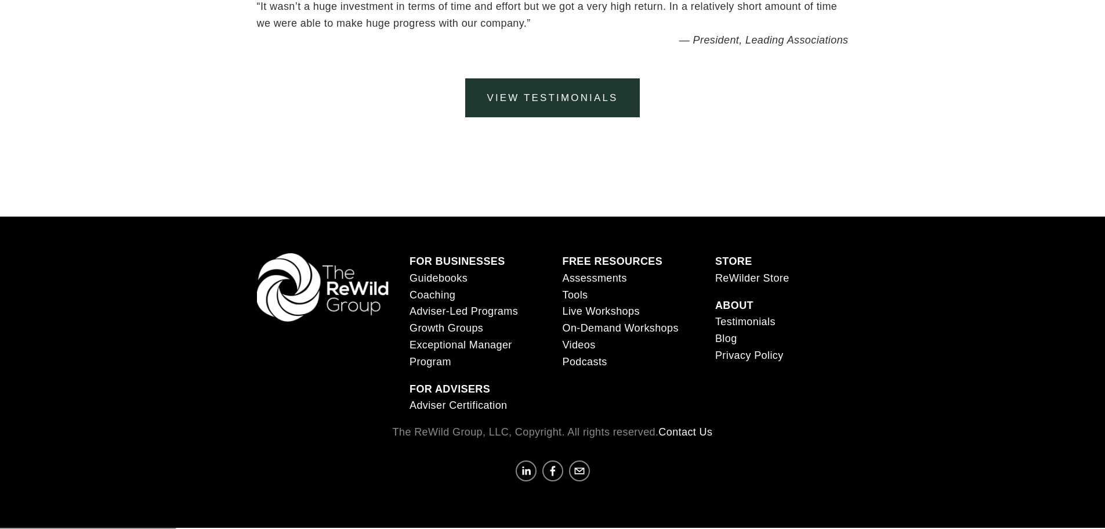
click at [578, 293] on link "Tools" at bounding box center [575, 295] width 26 height 17
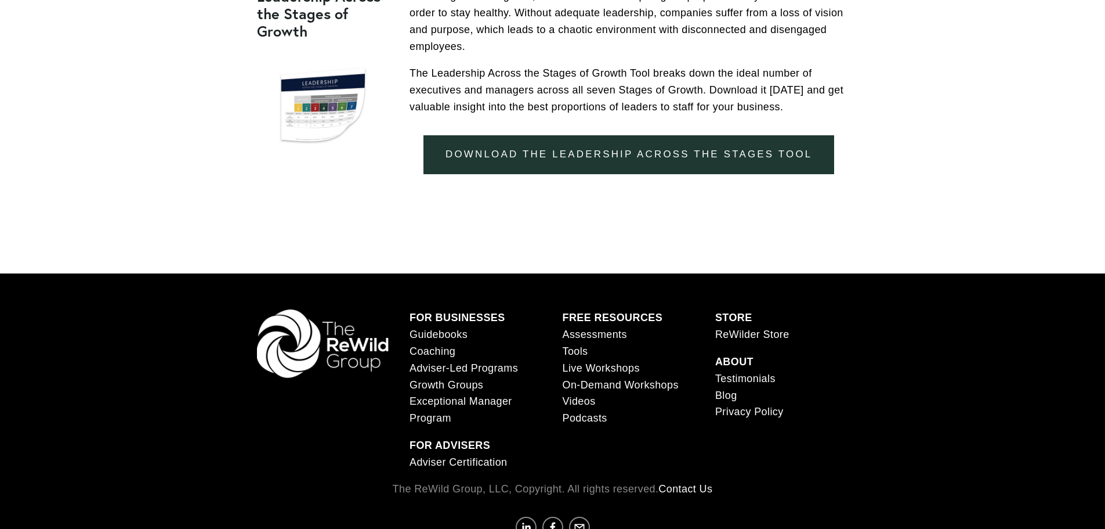
scroll to position [1317, 0]
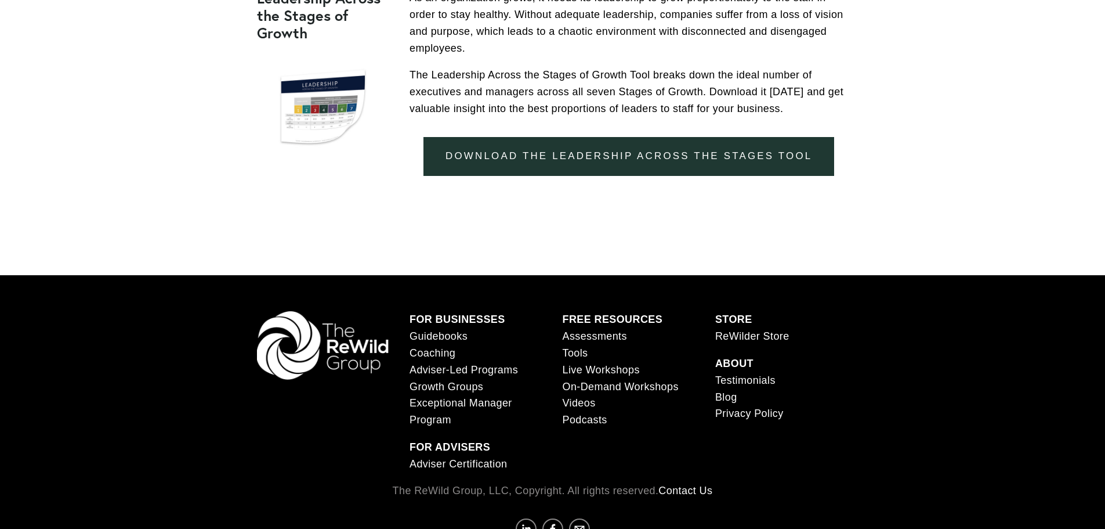
click at [622, 371] on link "Live Workshops" at bounding box center [600, 369] width 77 height 17
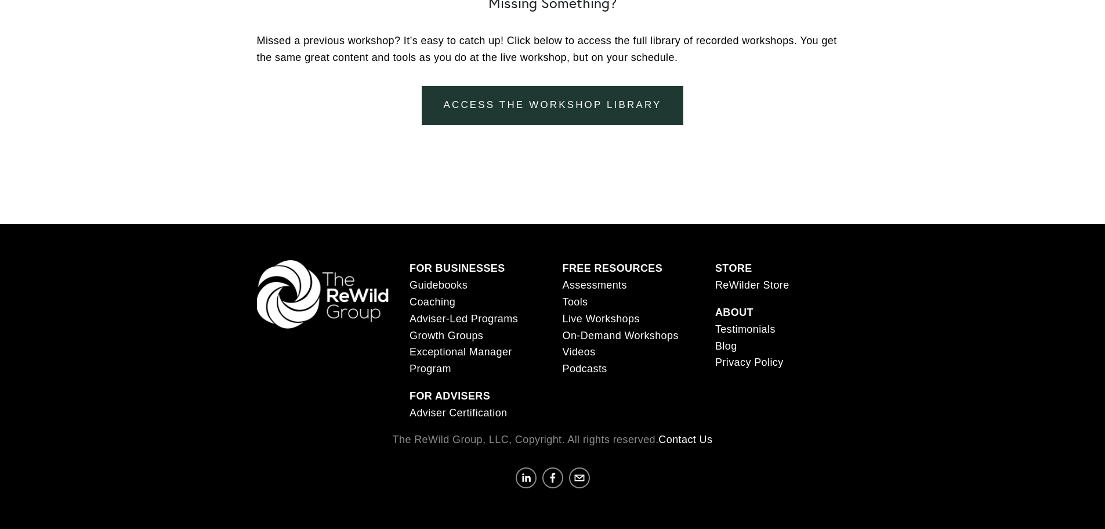
scroll to position [1810, 0]
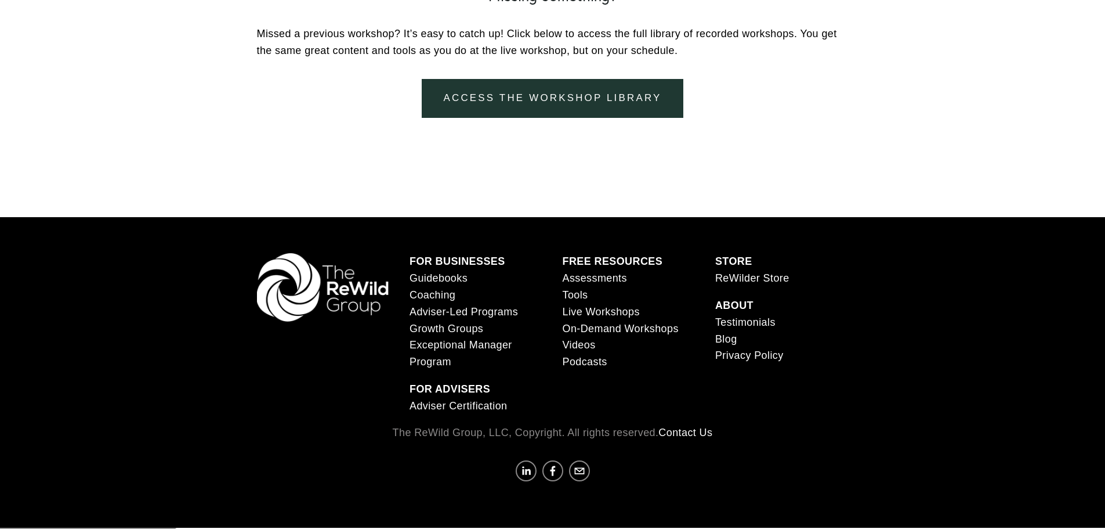
click at [585, 330] on link "On-Demand Workshops" at bounding box center [620, 328] width 116 height 17
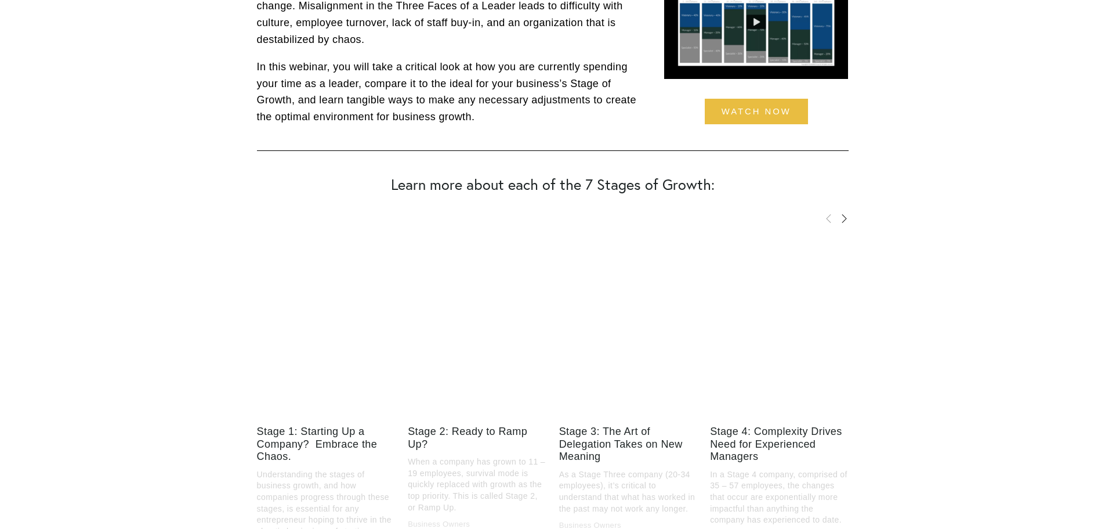
scroll to position [4815, 0]
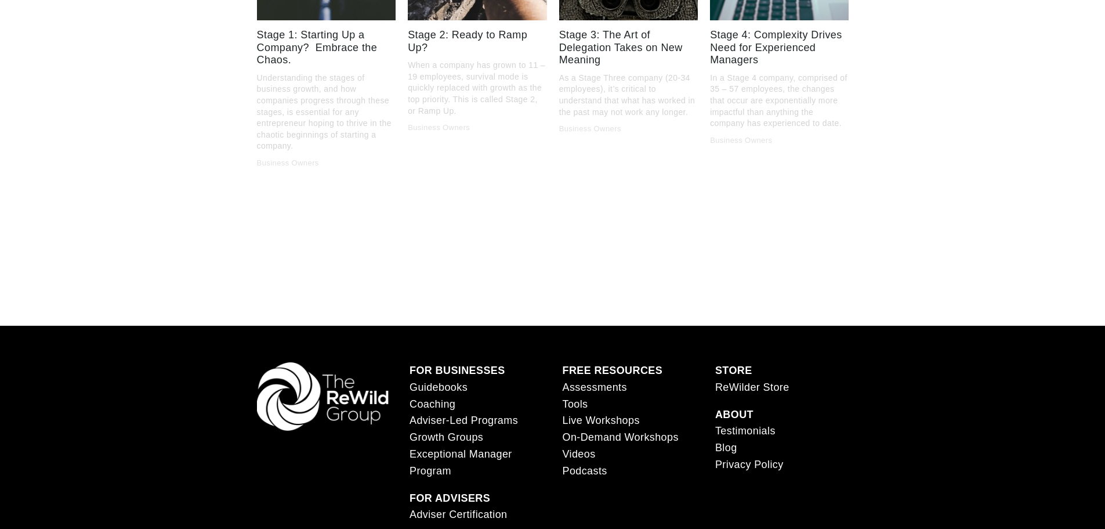
click at [577, 446] on link "Videos" at bounding box center [578, 454] width 33 height 17
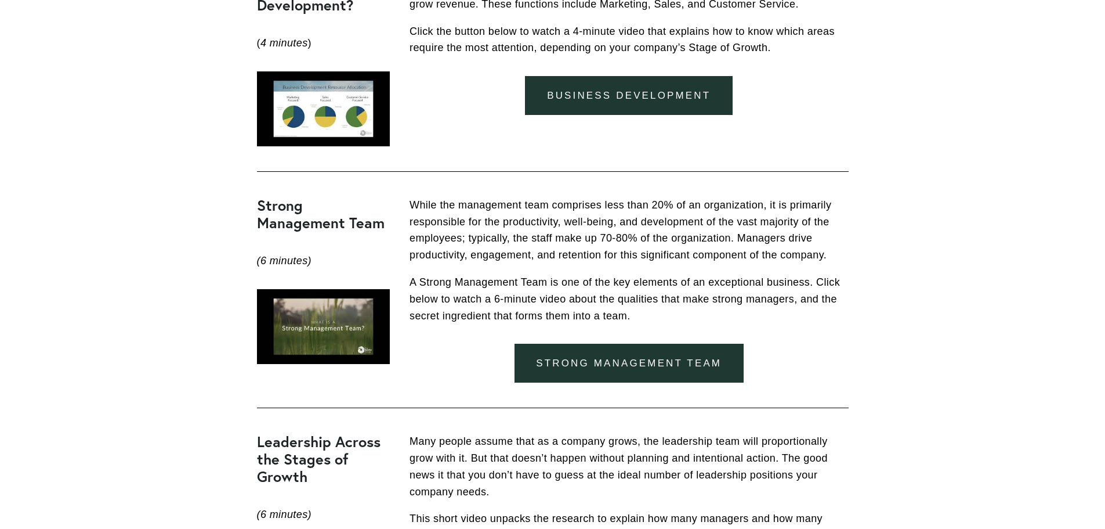
scroll to position [1142, 0]
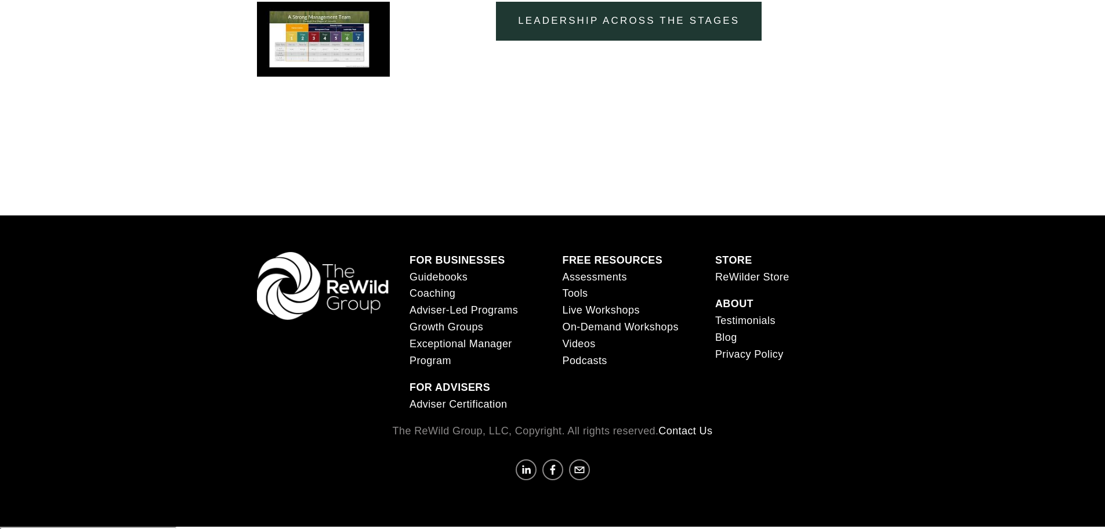
click at [585, 362] on link "Podcasts" at bounding box center [584, 360] width 45 height 17
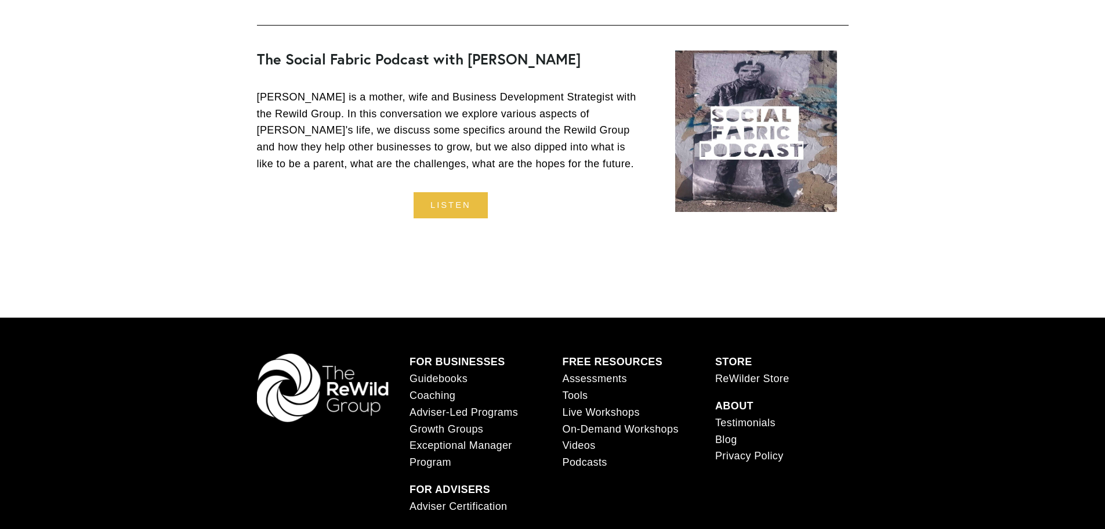
scroll to position [6653, 0]
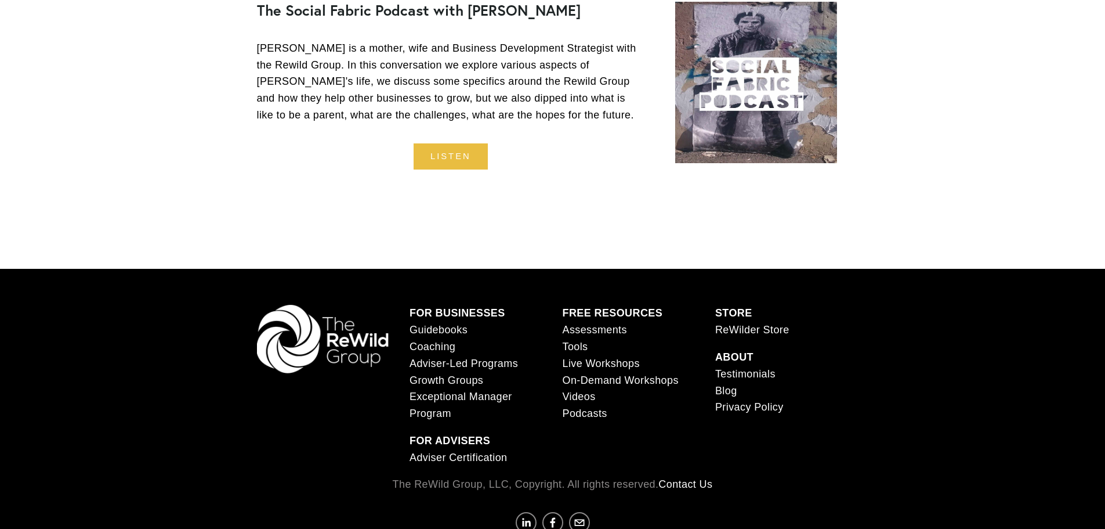
click at [742, 307] on strong "STORE" at bounding box center [733, 313] width 37 height 12
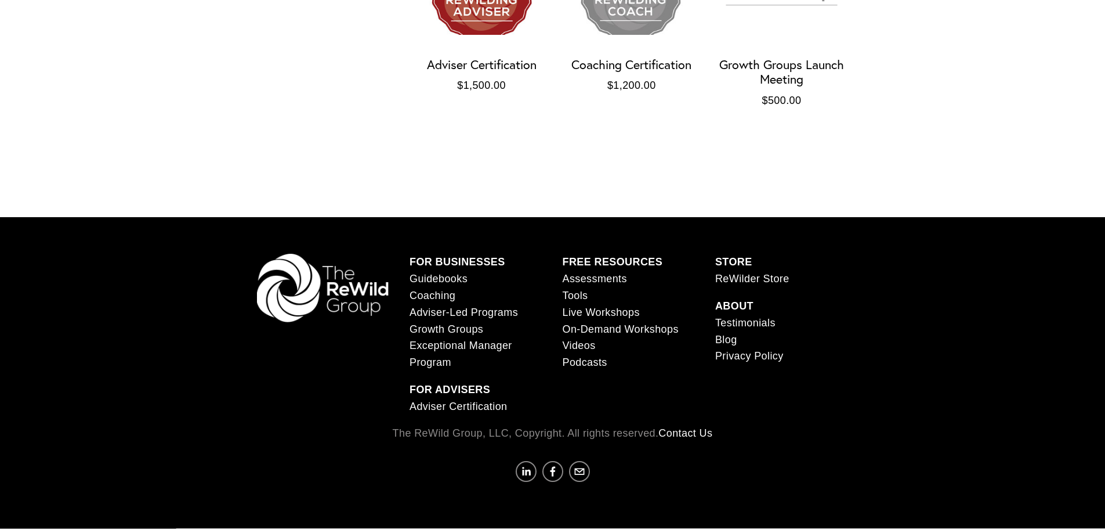
scroll to position [3128, 0]
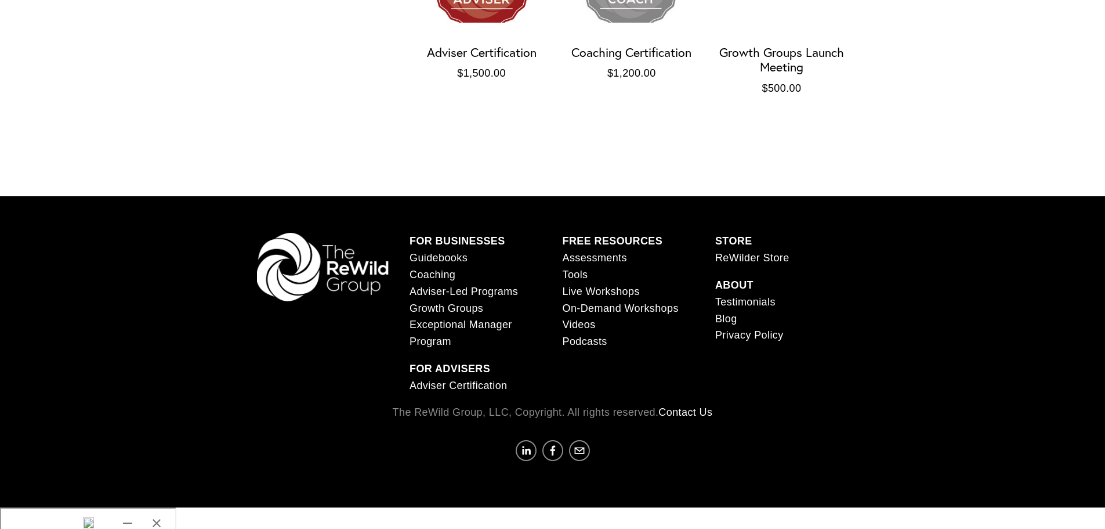
click at [690, 421] on link "Contact Us" at bounding box center [685, 412] width 54 height 17
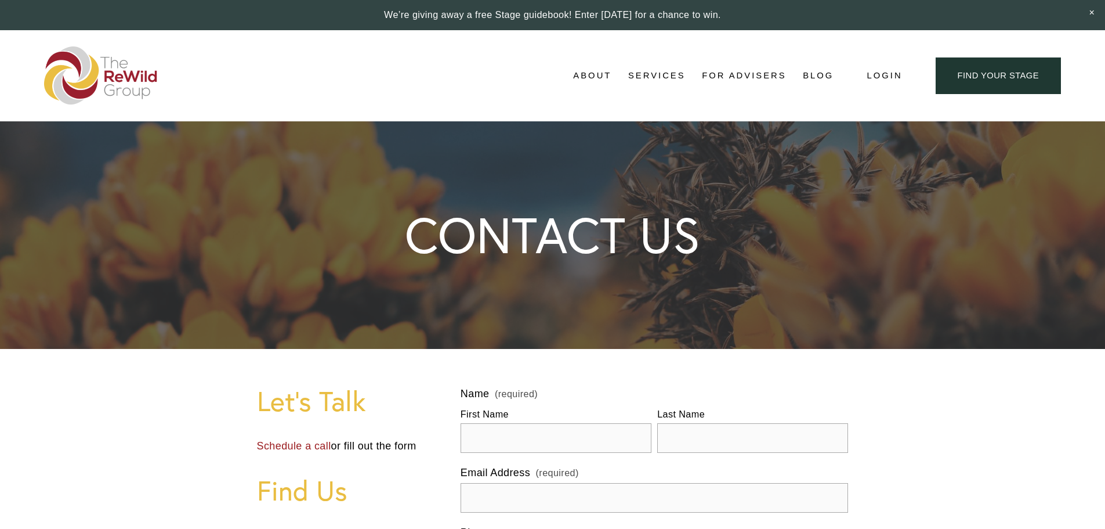
click at [1093, 10] on span "Close Announcement" at bounding box center [1092, 13] width 26 height 26
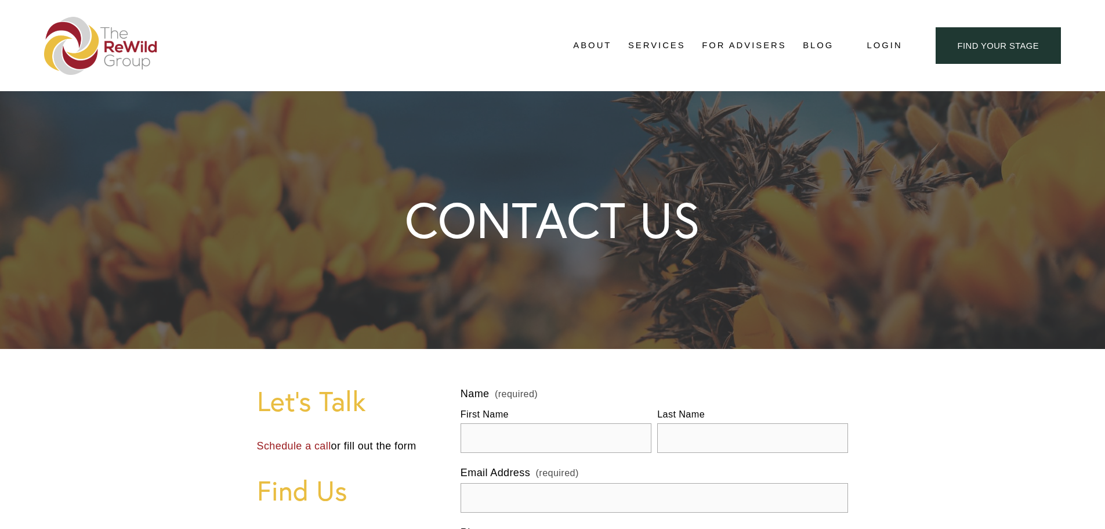
click at [815, 48] on link "Blog" at bounding box center [818, 45] width 31 height 17
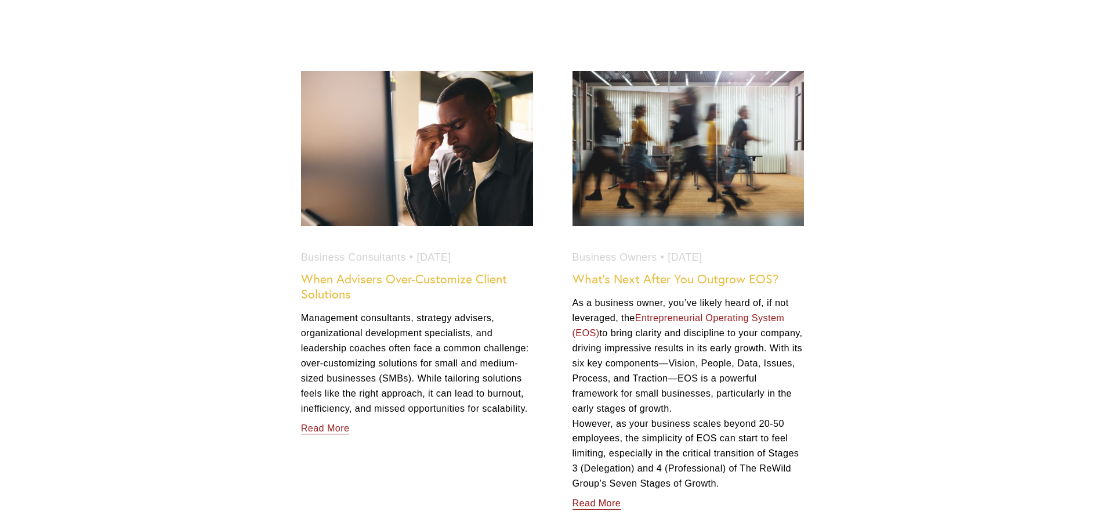
scroll to position [638, 0]
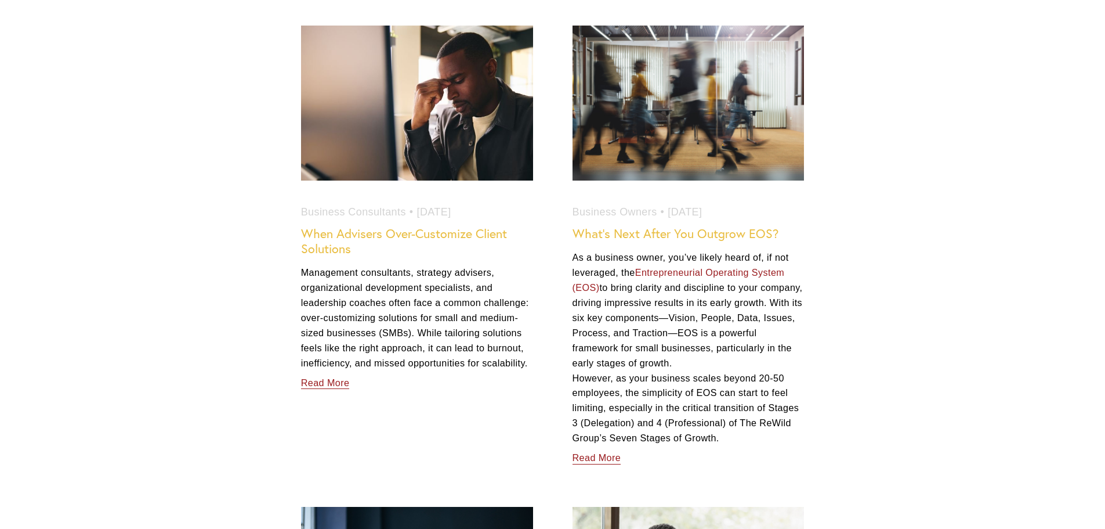
click at [401, 237] on link "When Advisers Over-Customize Client Solutions" at bounding box center [404, 241] width 206 height 30
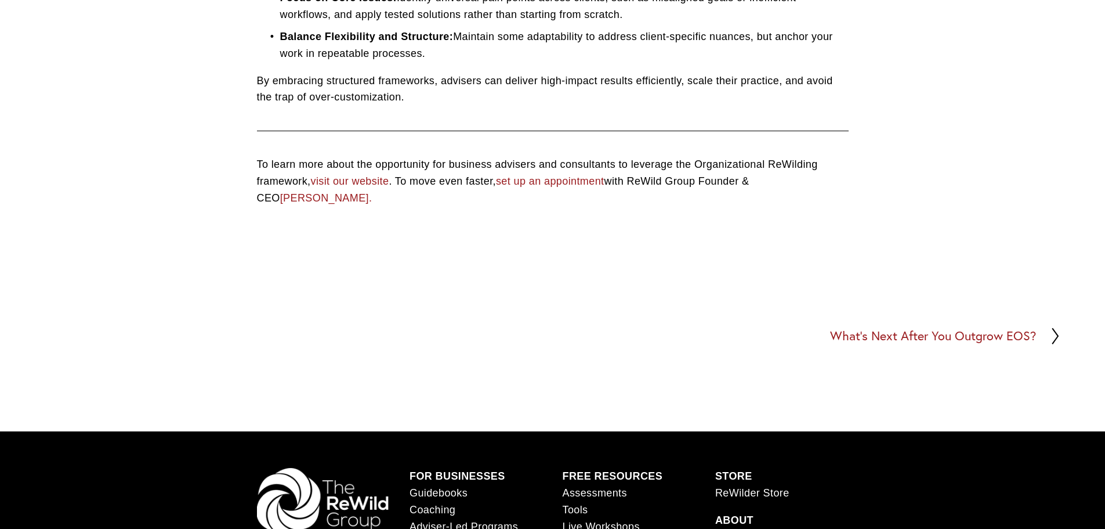
scroll to position [847, 0]
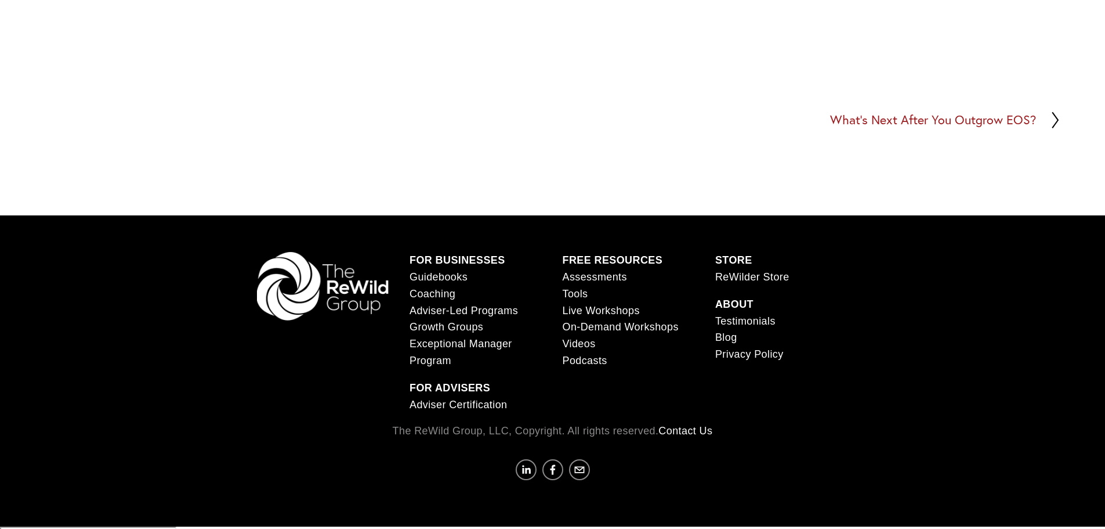
click at [900, 124] on h2 "What’s Next After You Outgrow EOS?" at bounding box center [933, 120] width 206 height 13
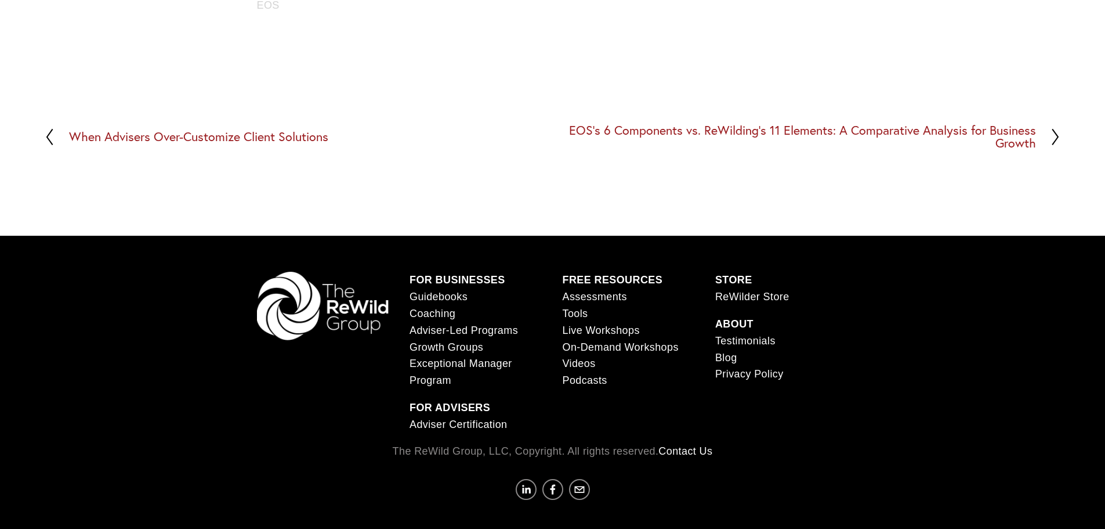
scroll to position [3655, 0]
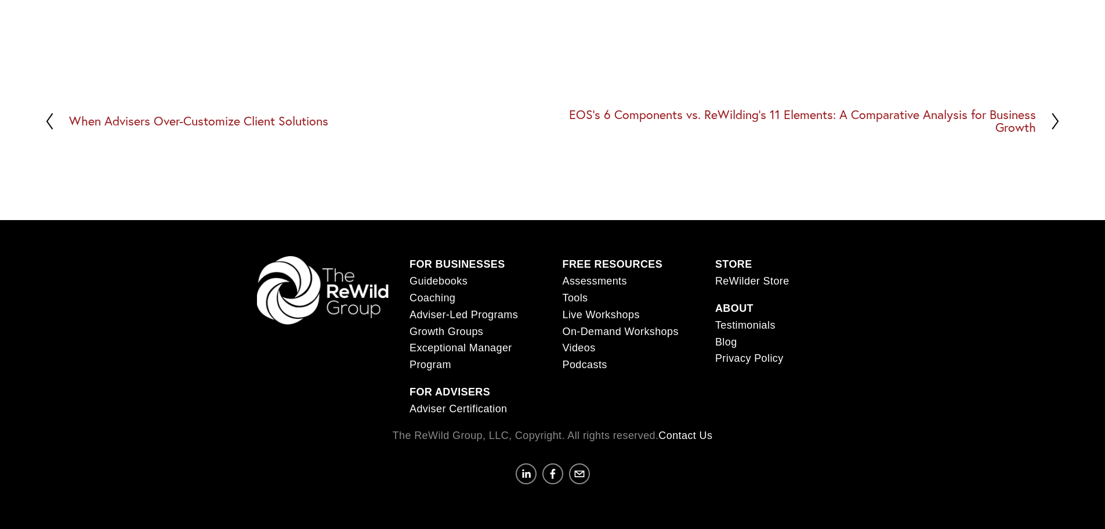
click at [921, 118] on h2 "EOS’s 6 Components vs. ReWilding’s 11 Elements: A Comparative Analysis for Busi…" at bounding box center [794, 120] width 483 height 25
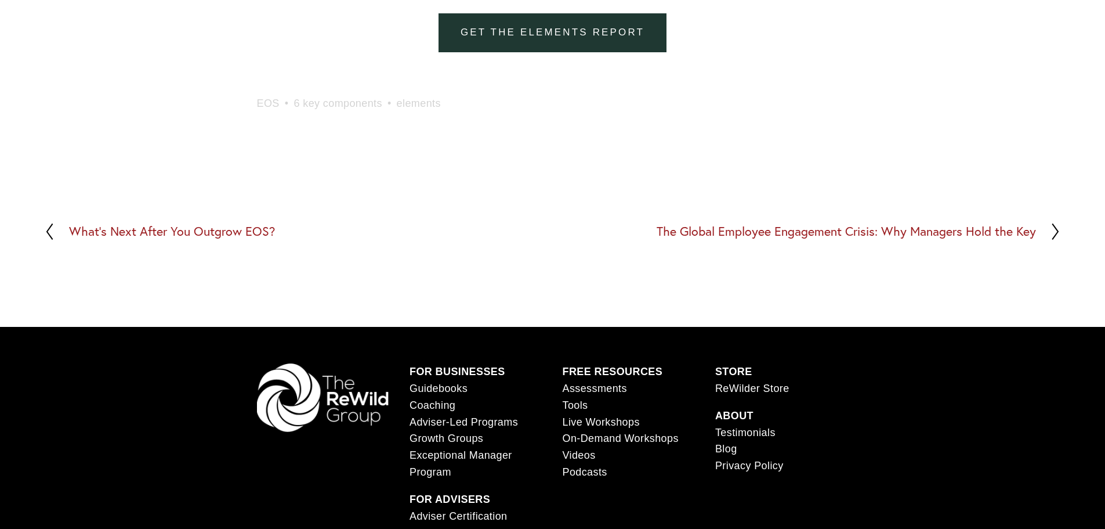
scroll to position [3713, 0]
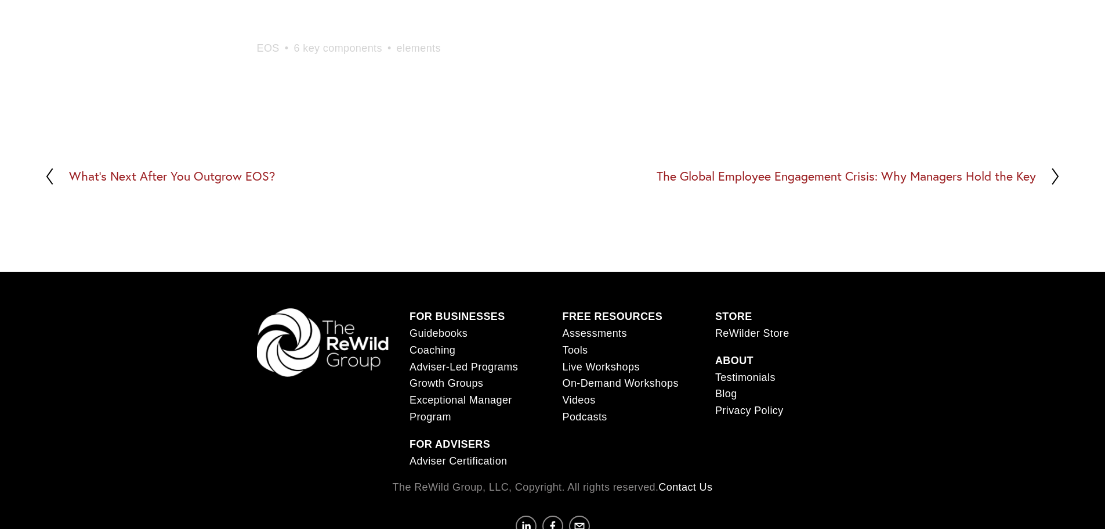
click at [961, 183] on h2 "The Global Employee Engagement Crisis: Why Managers Hold the Key" at bounding box center [846, 176] width 379 height 13
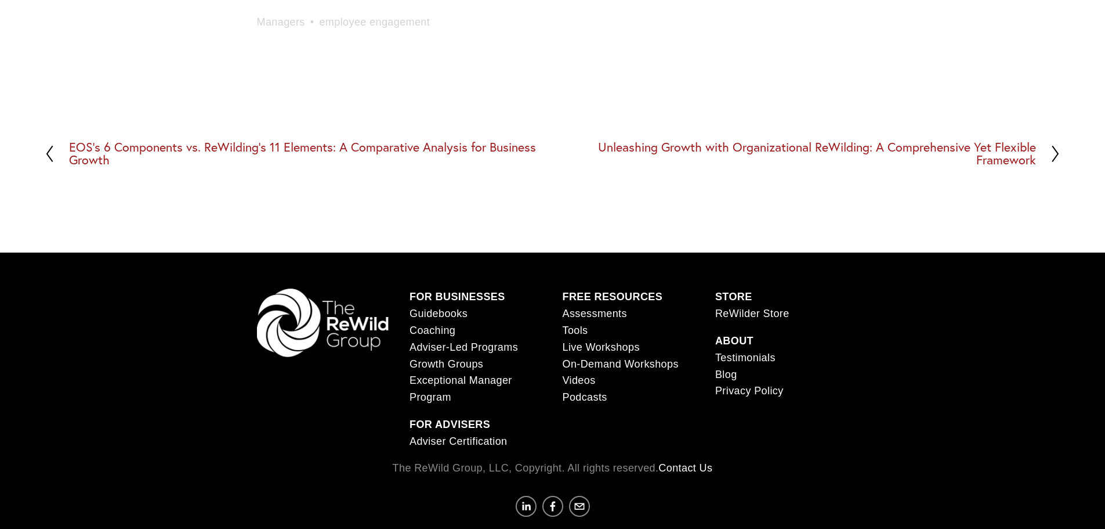
scroll to position [1410, 0]
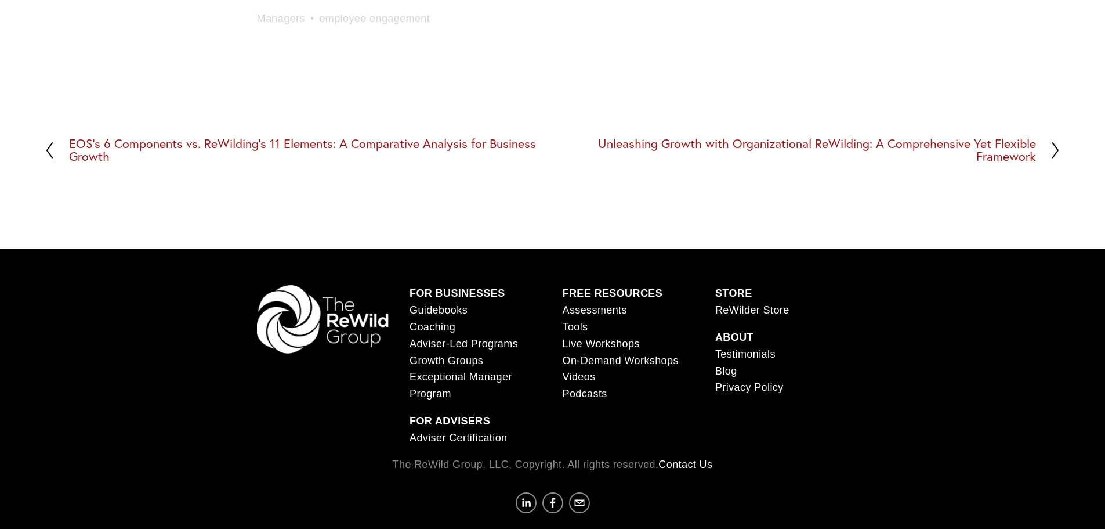
click at [1005, 137] on h2 "Unleashing Growth with Organizational ReWilding: A Comprehensive Yet Flexible F…" at bounding box center [794, 149] width 483 height 25
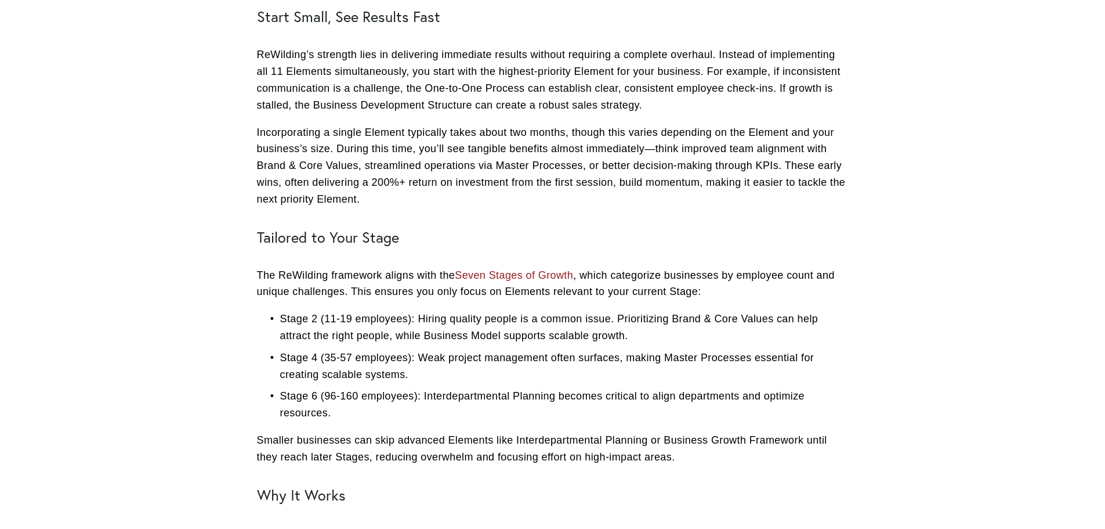
scroll to position [1160, 0]
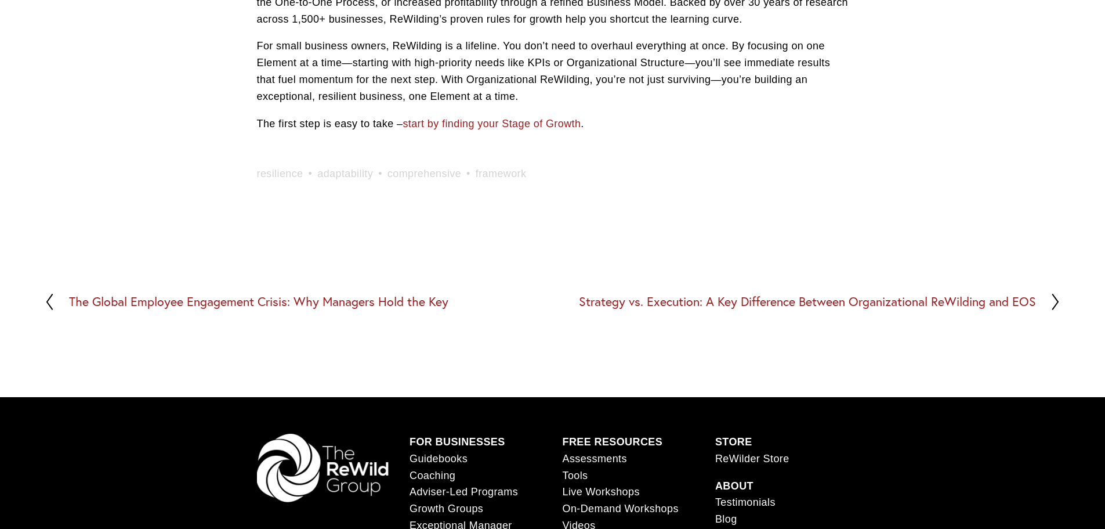
click at [971, 301] on h2 "Strategy vs. Execution: A Key Difference Between Organizational ReWilding and E…" at bounding box center [807, 301] width 457 height 13
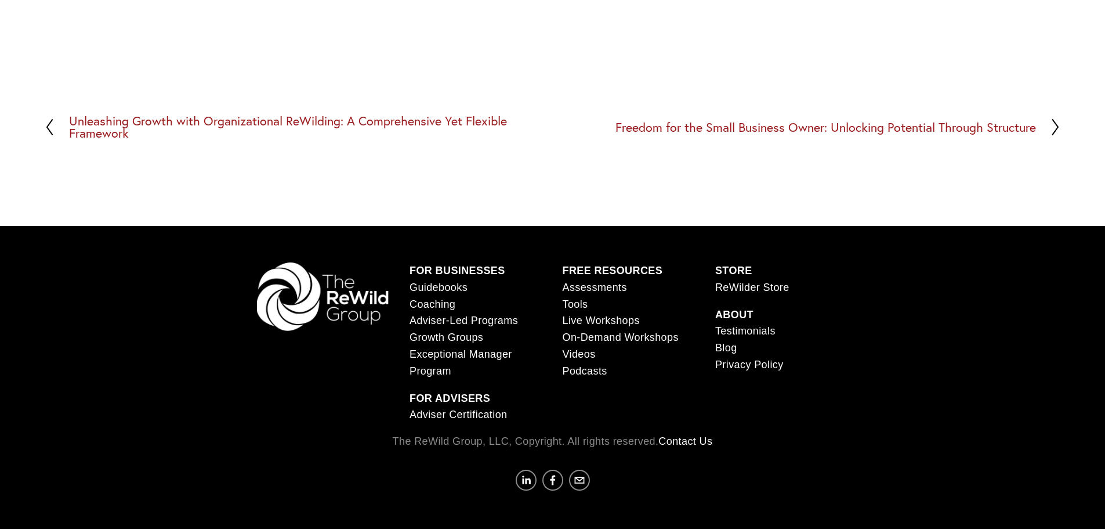
scroll to position [922, 0]
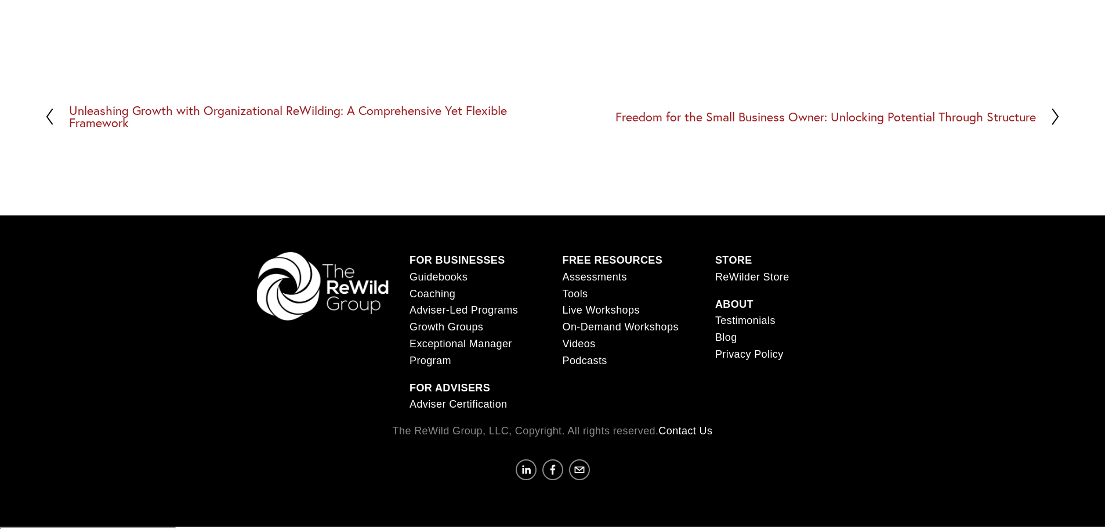
click at [918, 120] on h2 "Freedom for the Small Business Owner: Unlocking Potential Through Structure" at bounding box center [826, 117] width 421 height 13
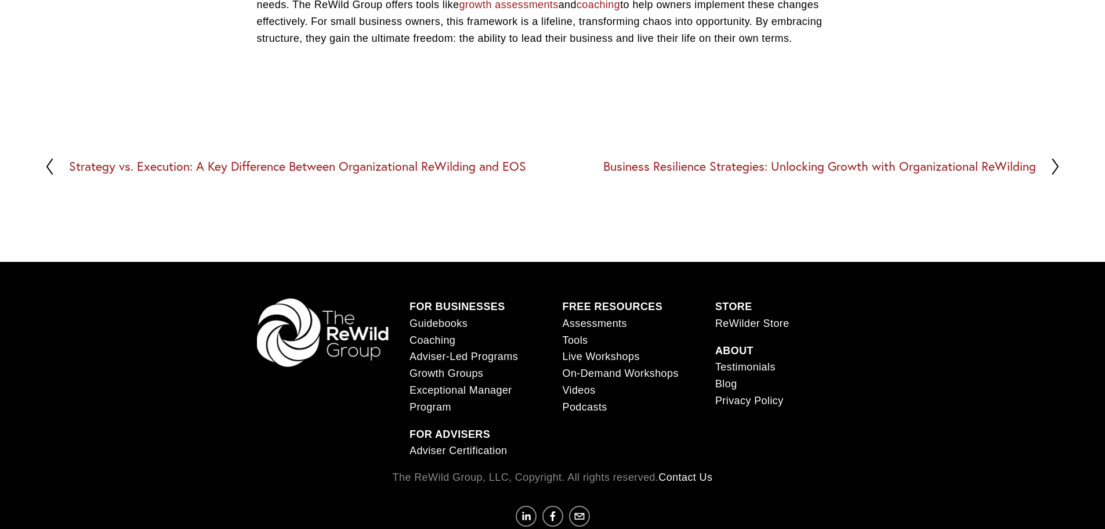
scroll to position [750, 0]
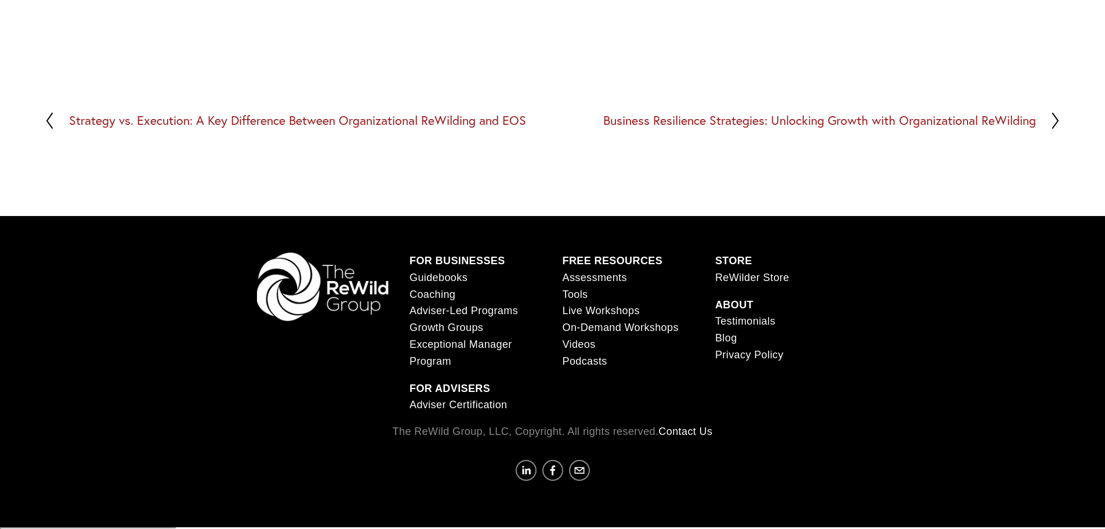
click at [838, 122] on h2 "Business Resilience Strategies: Unlocking Growth with Organizational ReWilding" at bounding box center [819, 120] width 433 height 13
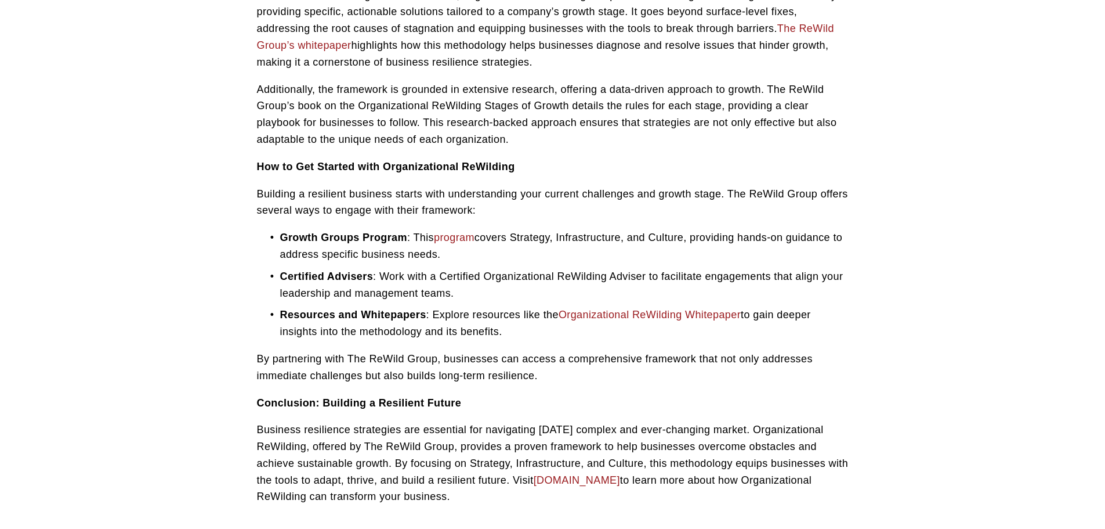
scroll to position [1606, 0]
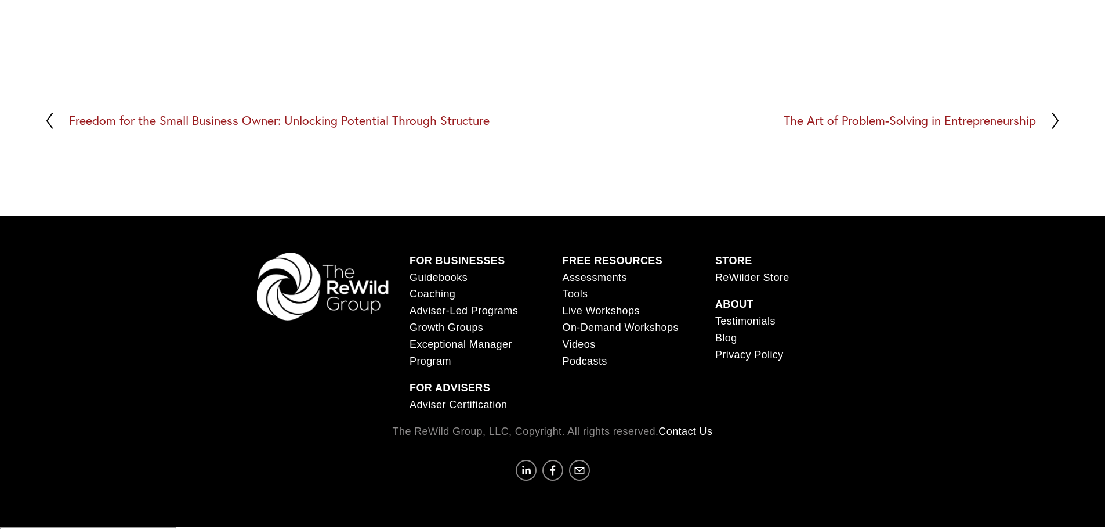
click at [950, 122] on h2 "The Art of Problem-Solving in Entrepreneurship" at bounding box center [910, 120] width 252 height 13
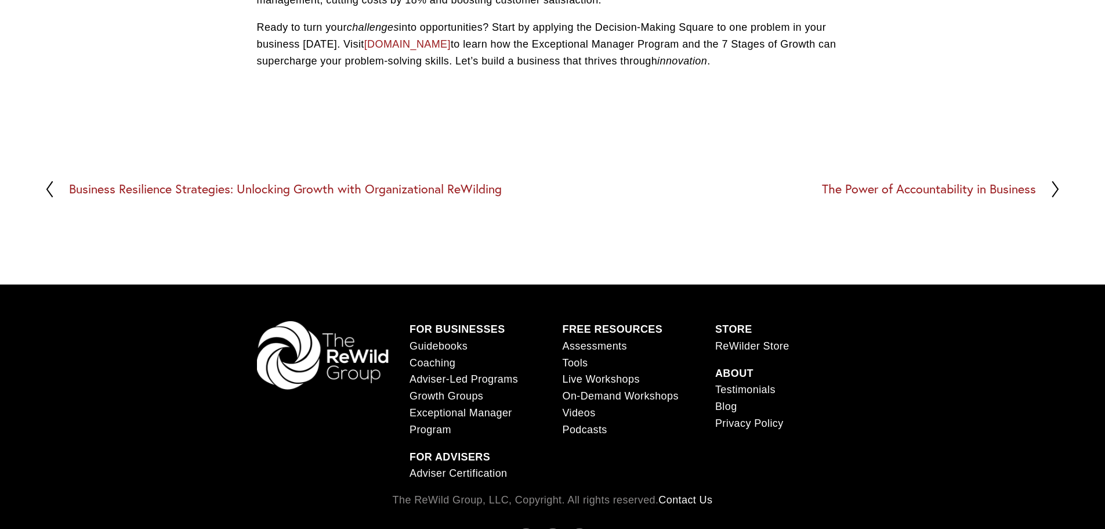
scroll to position [1405, 0]
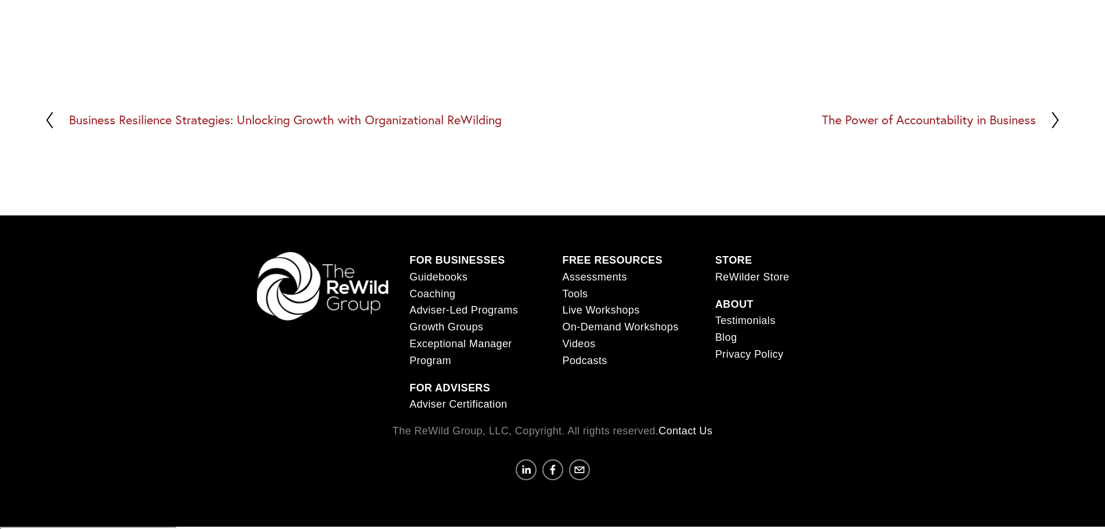
click at [909, 124] on h2 "The Power of Accountability in Business" at bounding box center [929, 120] width 214 height 13
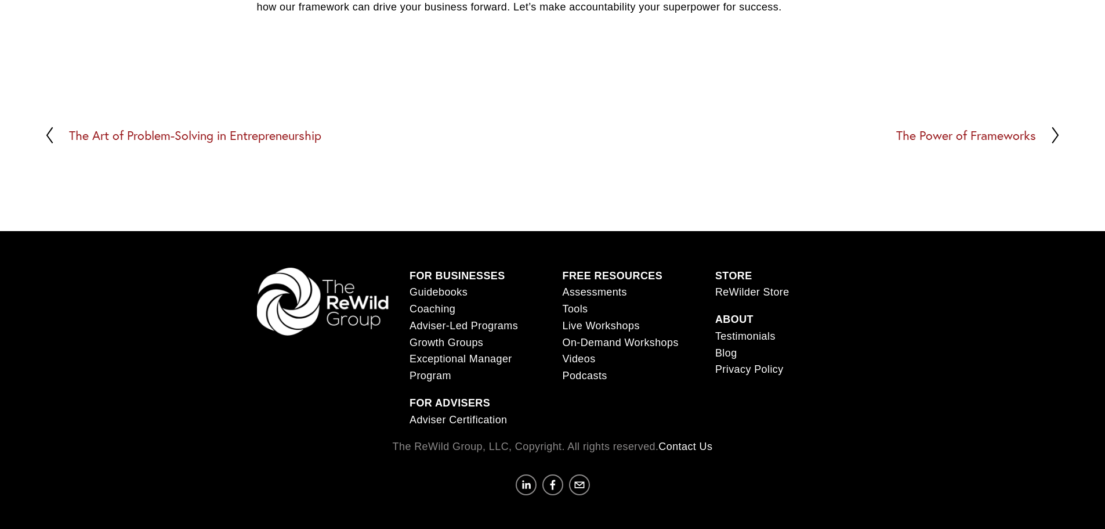
scroll to position [1388, 0]
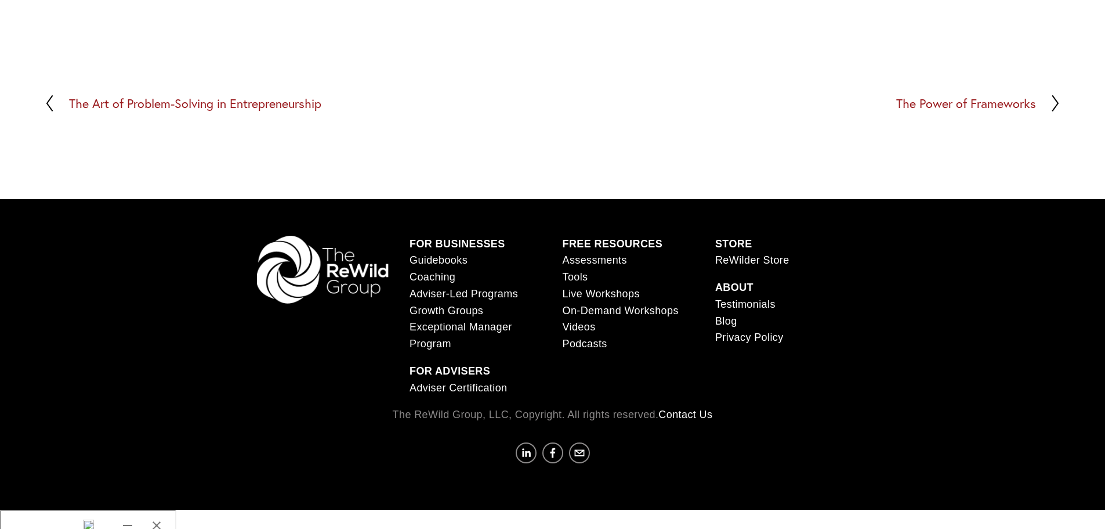
click at [974, 110] on h2 "The Power of Frameworks" at bounding box center [966, 103] width 140 height 13
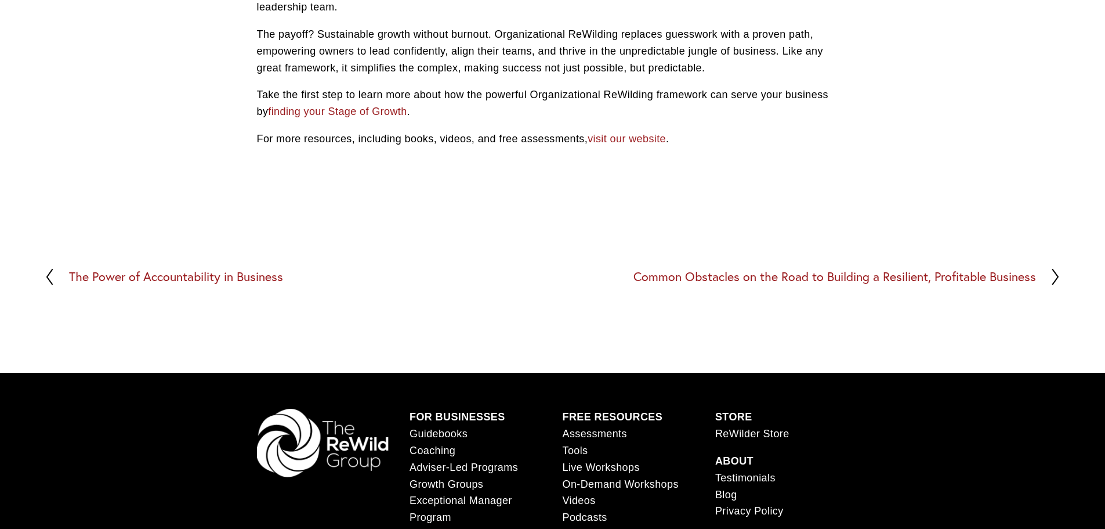
scroll to position [1204, 0]
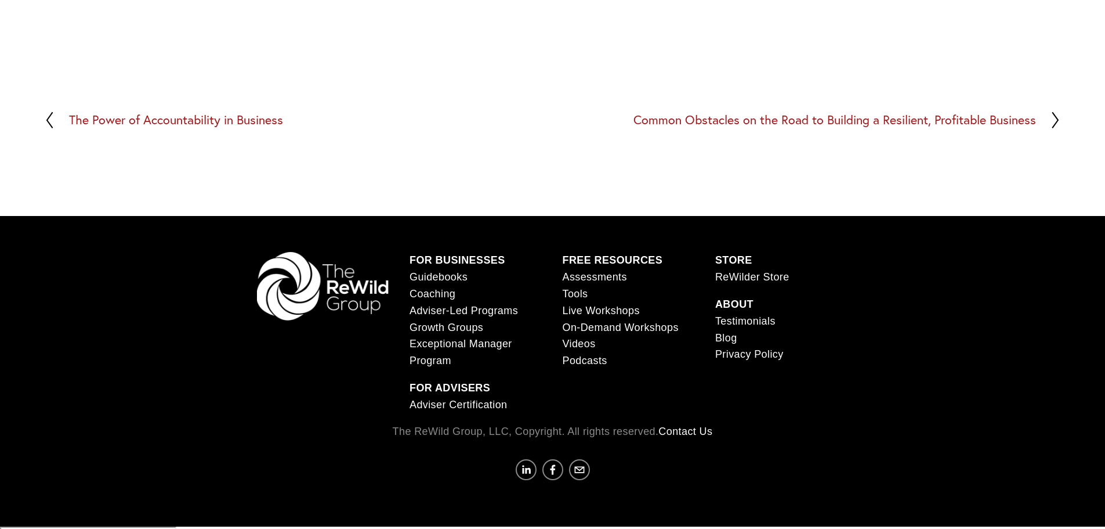
click at [913, 122] on h2 "Common Obstacles on the Road to Building a Resilient, Profitable Business" at bounding box center [835, 120] width 403 height 13
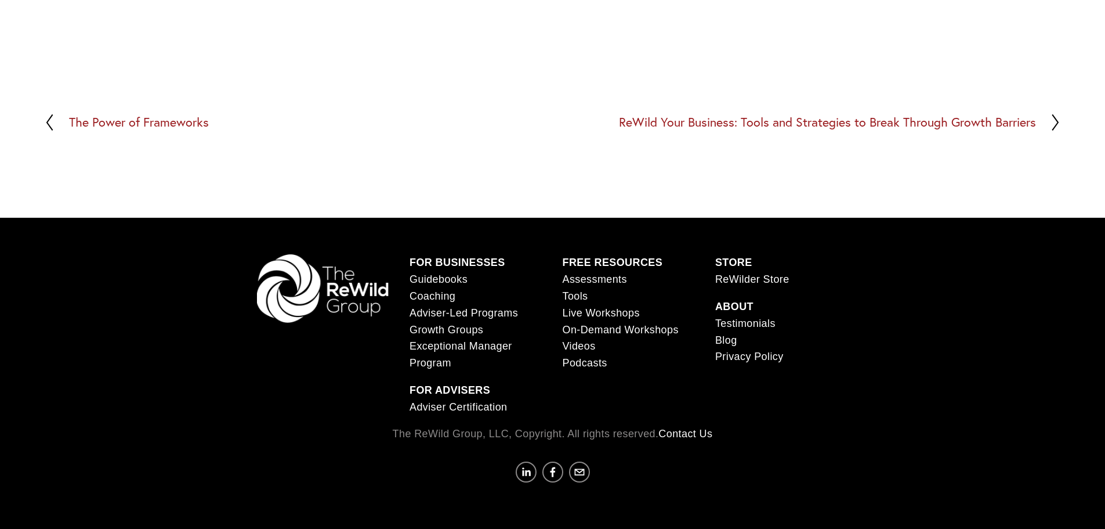
scroll to position [962, 0]
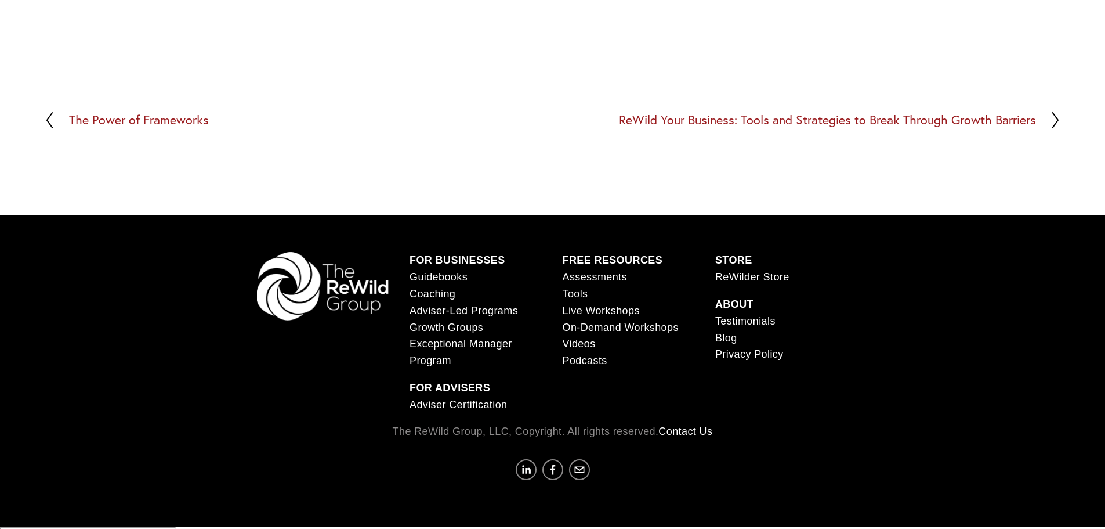
click at [899, 122] on h2 "ReWild Your Business: Tools and Strategies to Break Through Growth Barriers" at bounding box center [827, 120] width 417 height 13
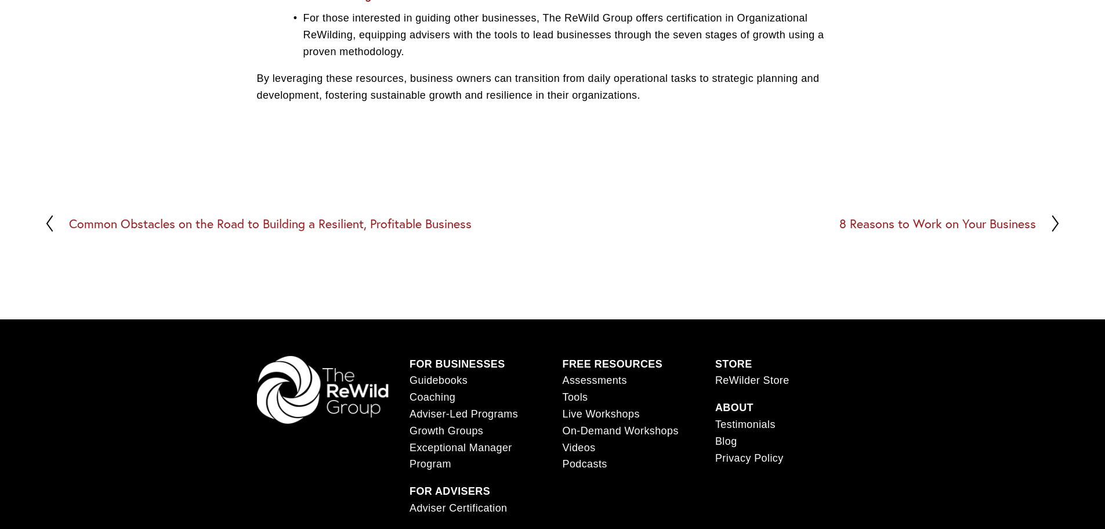
scroll to position [726, 0]
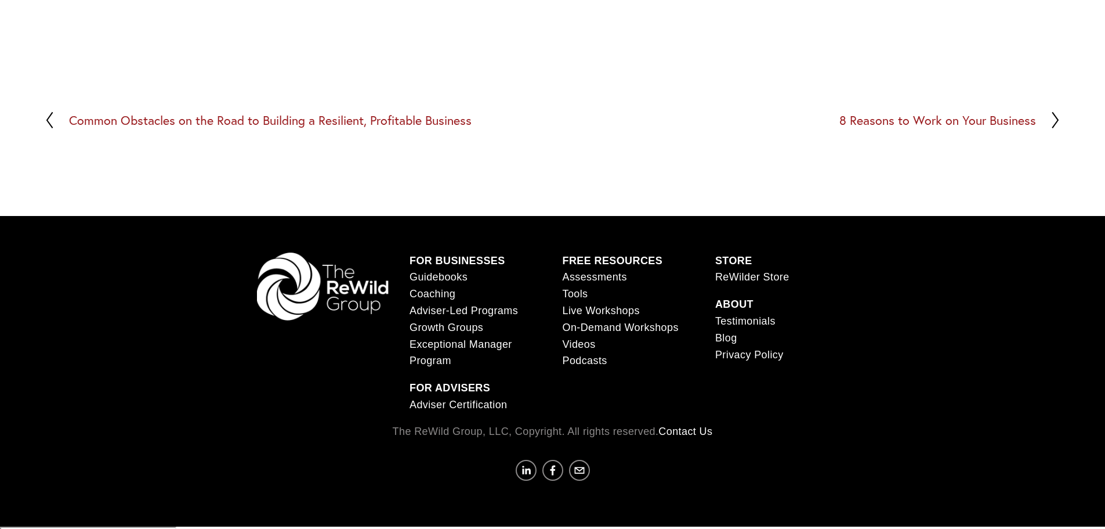
click at [936, 122] on h2 "8 Reasons to Work on Your Business" at bounding box center [938, 120] width 197 height 13
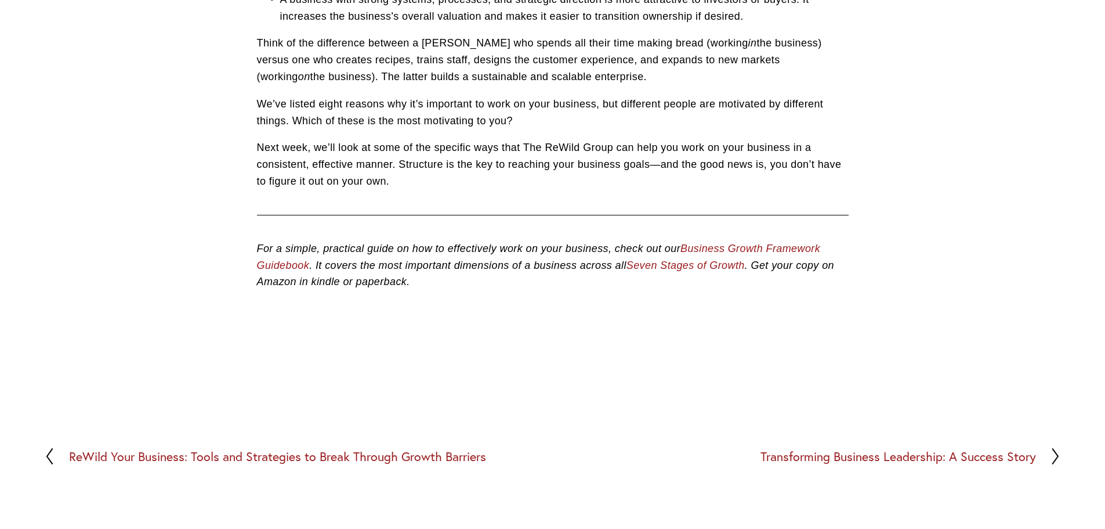
scroll to position [1127, 0]
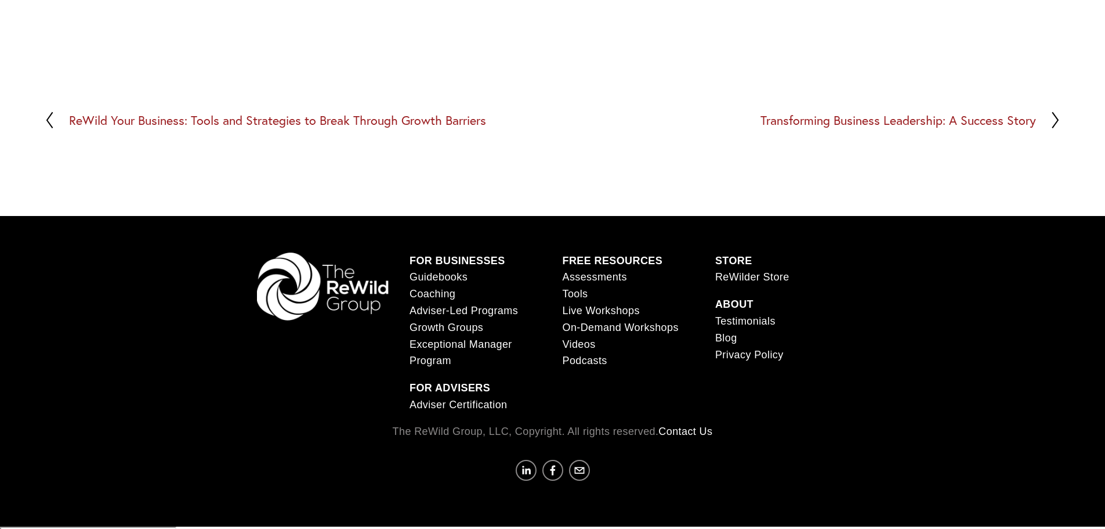
click at [925, 125] on h2 "Transforming Business Leadership: A Success Story" at bounding box center [899, 120] width 276 height 13
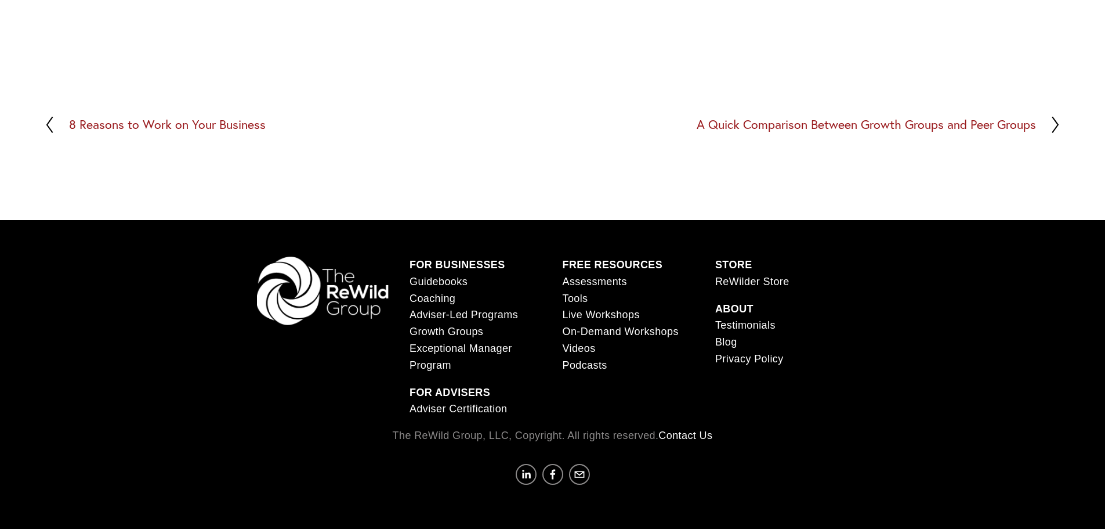
scroll to position [737, 0]
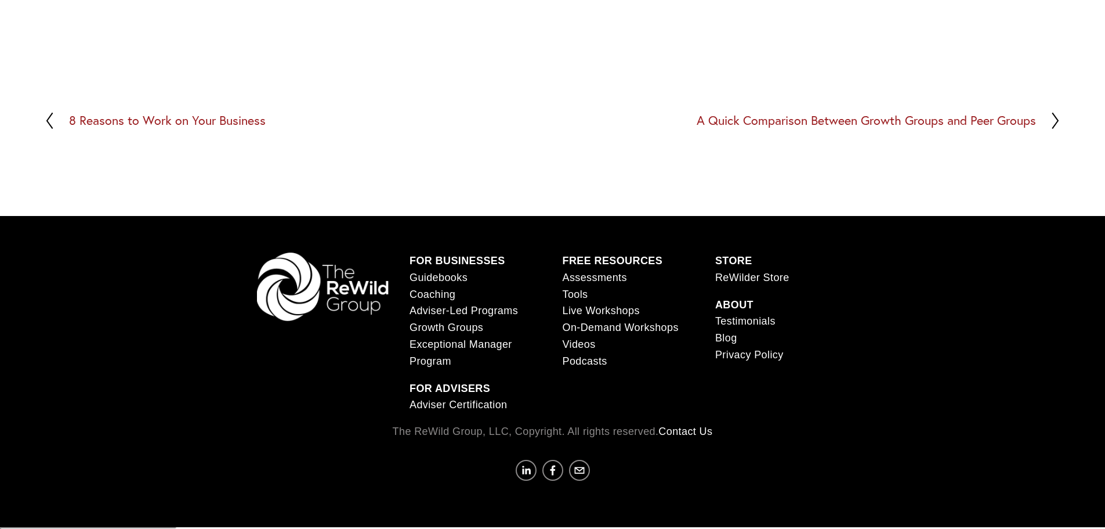
click at [942, 121] on h2 "A Quick Comparison Between Growth Groups and Peer Groups" at bounding box center [866, 120] width 339 height 13
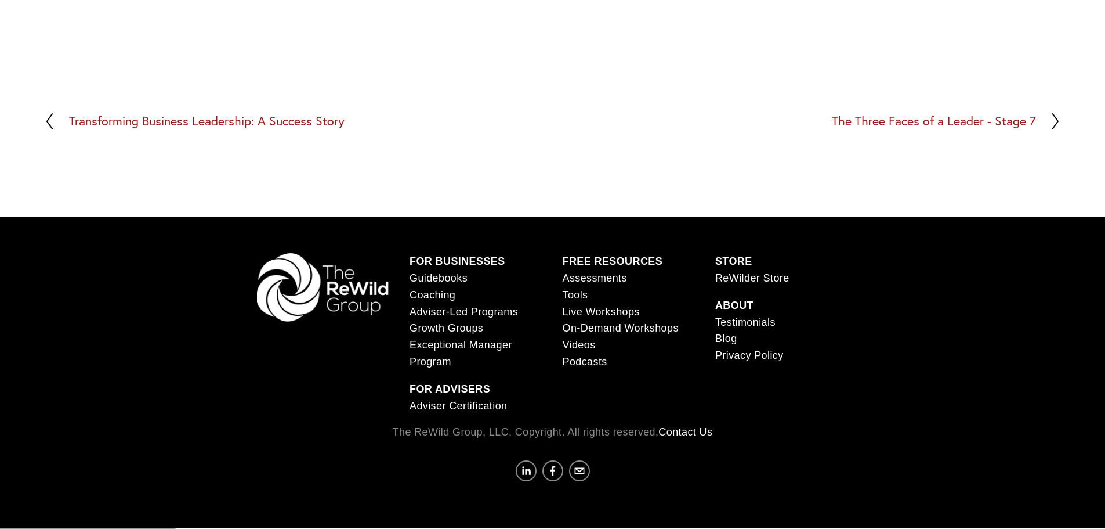
scroll to position [692, 0]
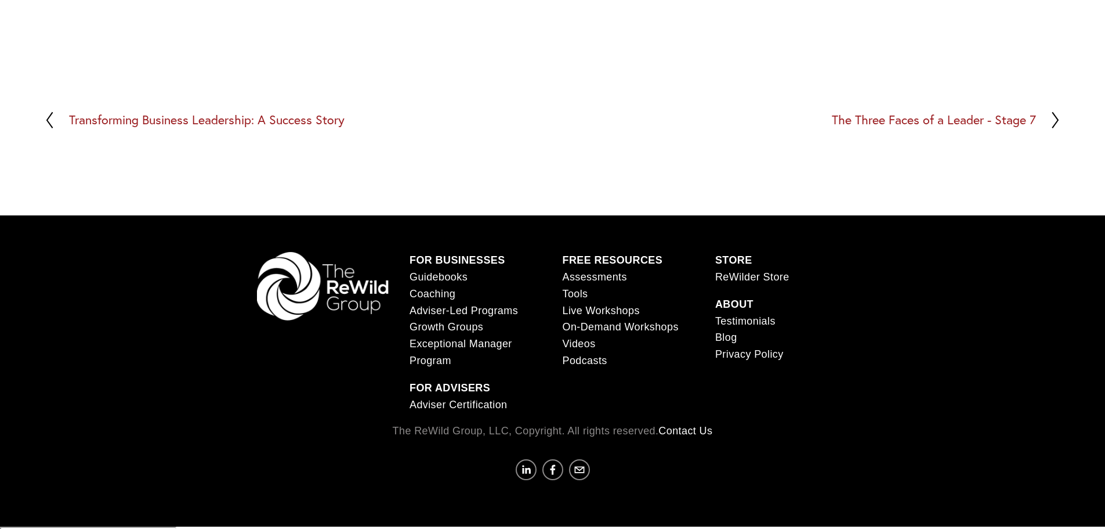
click at [893, 125] on h2 "The Three Faces of a Leader - Stage 7" at bounding box center [934, 120] width 204 height 13
